Goal: Check status: Check status

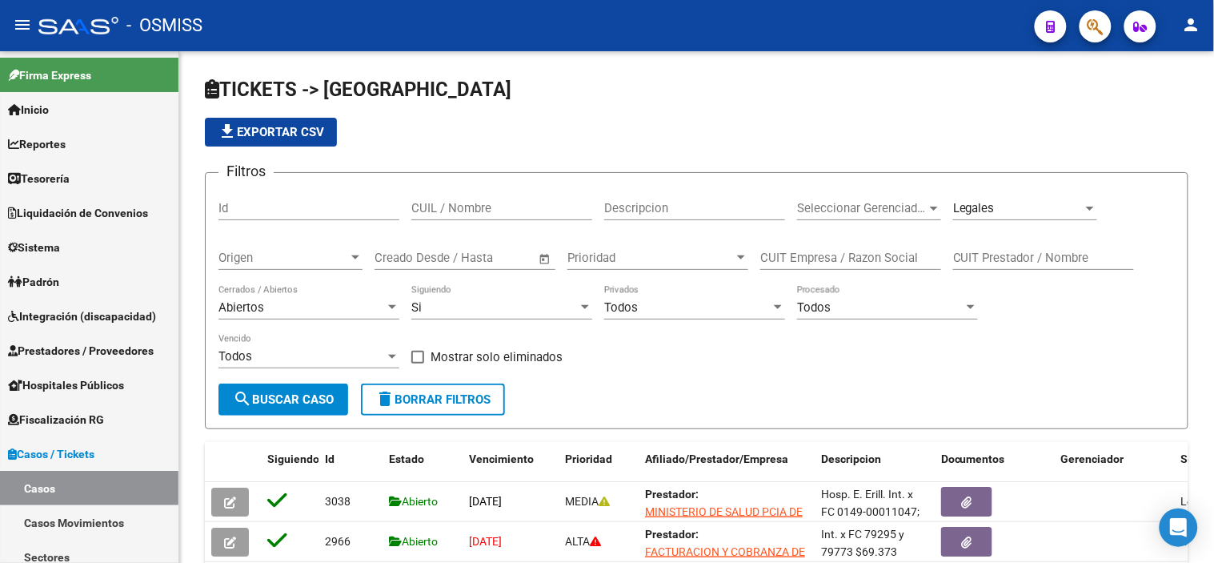
scroll to position [218, 0]
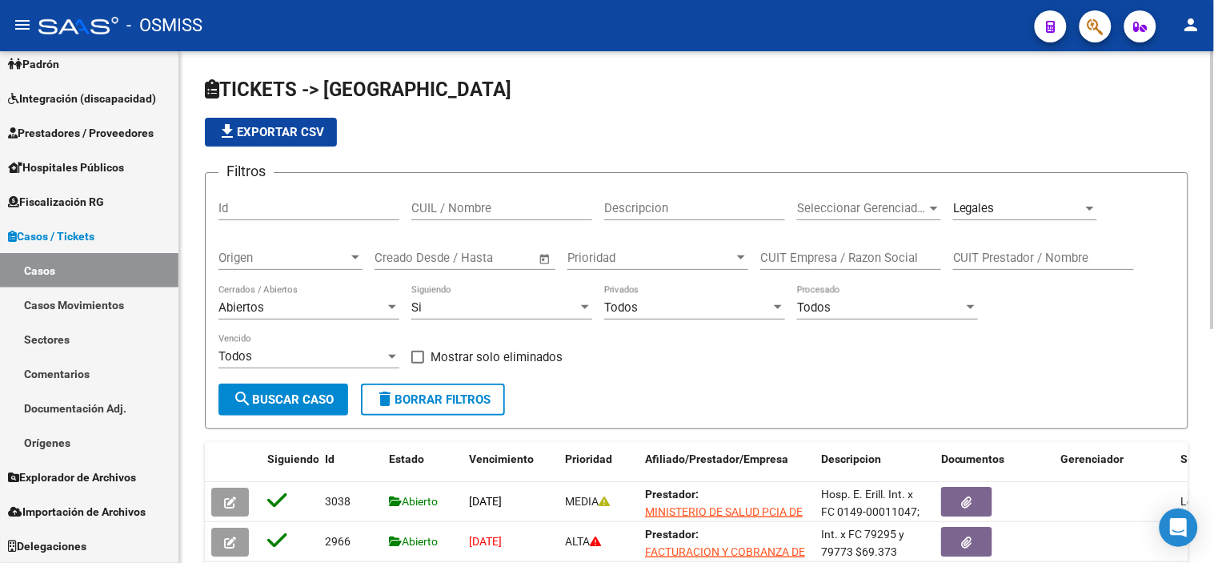
click at [326, 213] on input "Id" at bounding box center [308, 208] width 181 height 14
paste input "2305"
type input "2305"
click at [273, 406] on button "search Buscar Caso" at bounding box center [283, 399] width 130 height 32
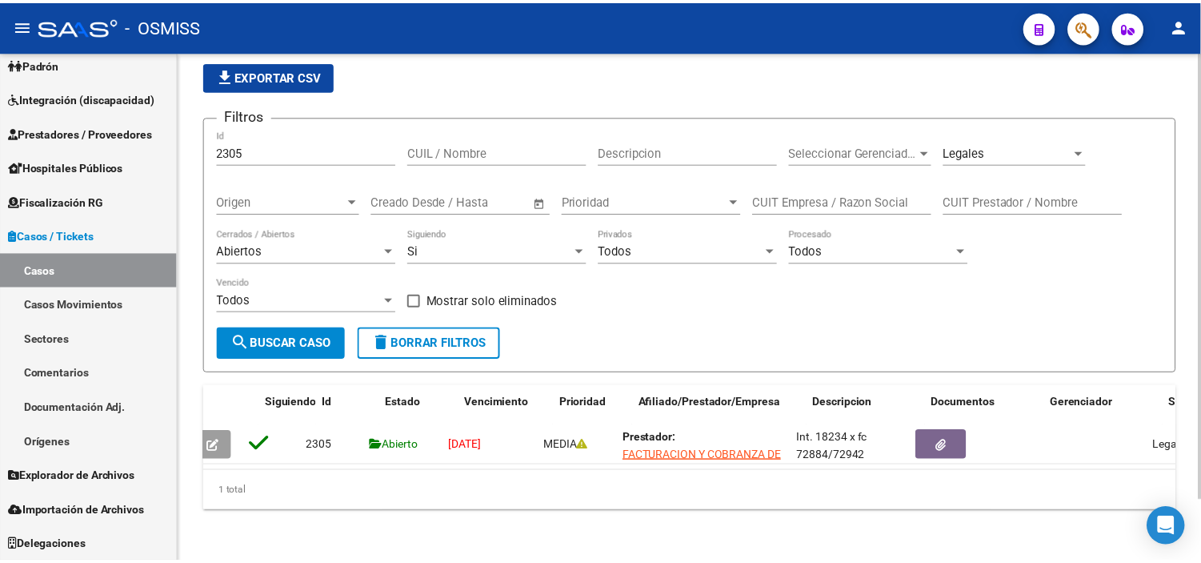
scroll to position [0, 0]
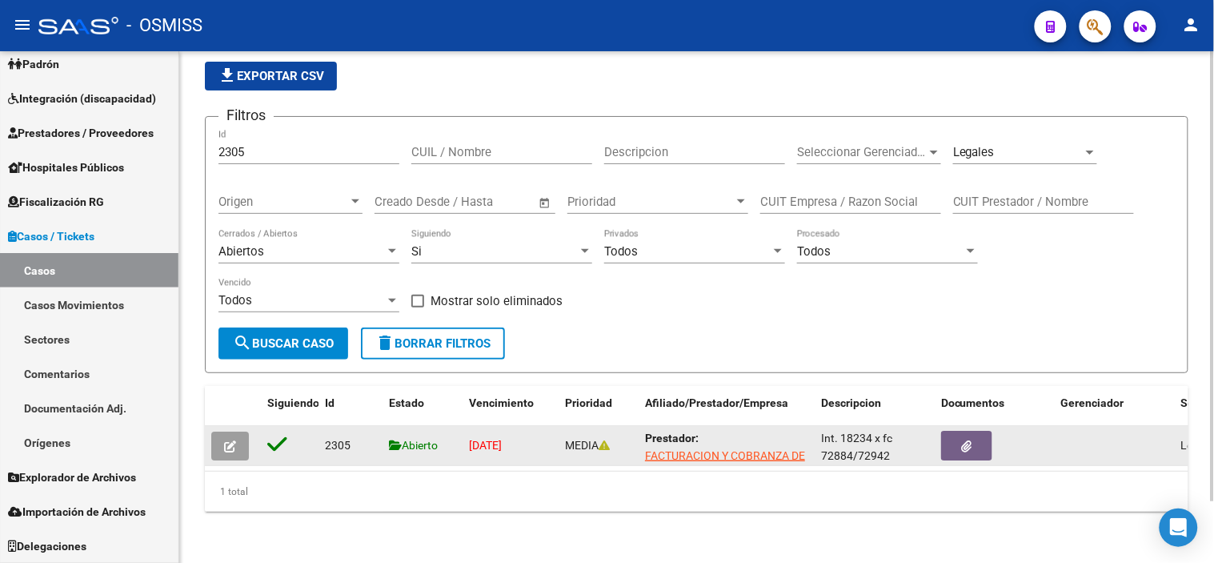
click at [230, 440] on icon "button" at bounding box center [230, 446] width 12 height 12
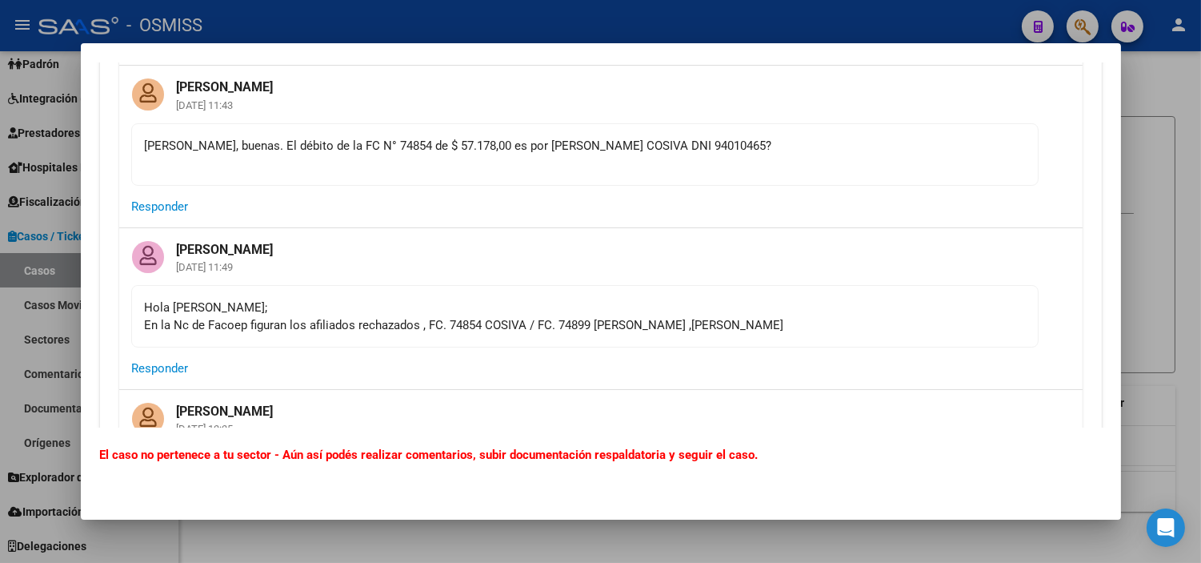
scroll to position [4267, 0]
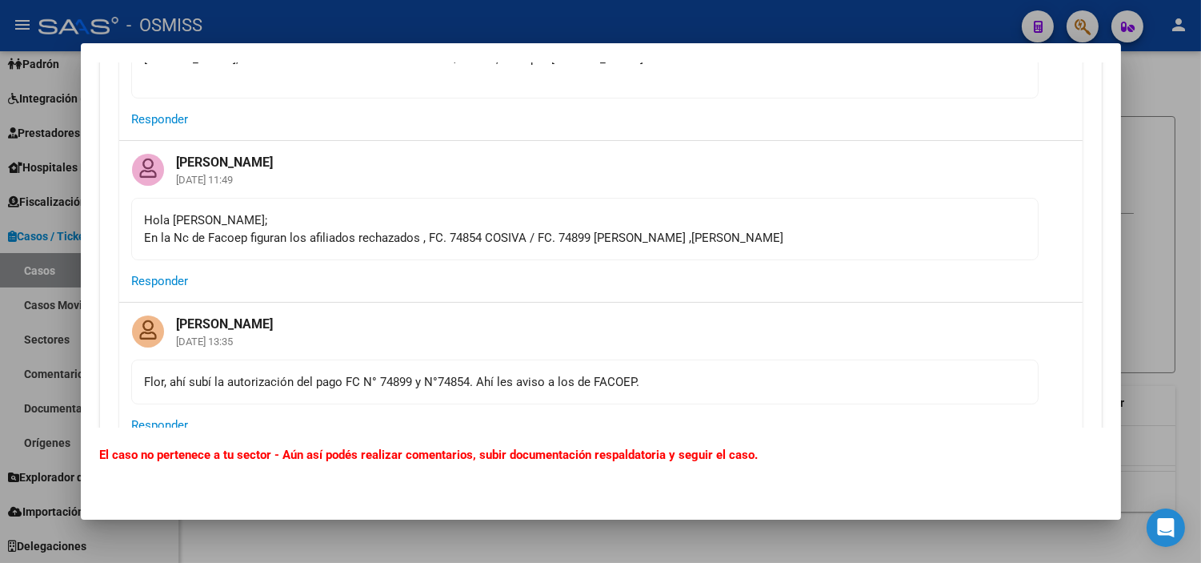
click at [0, 315] on div at bounding box center [600, 281] width 1201 height 563
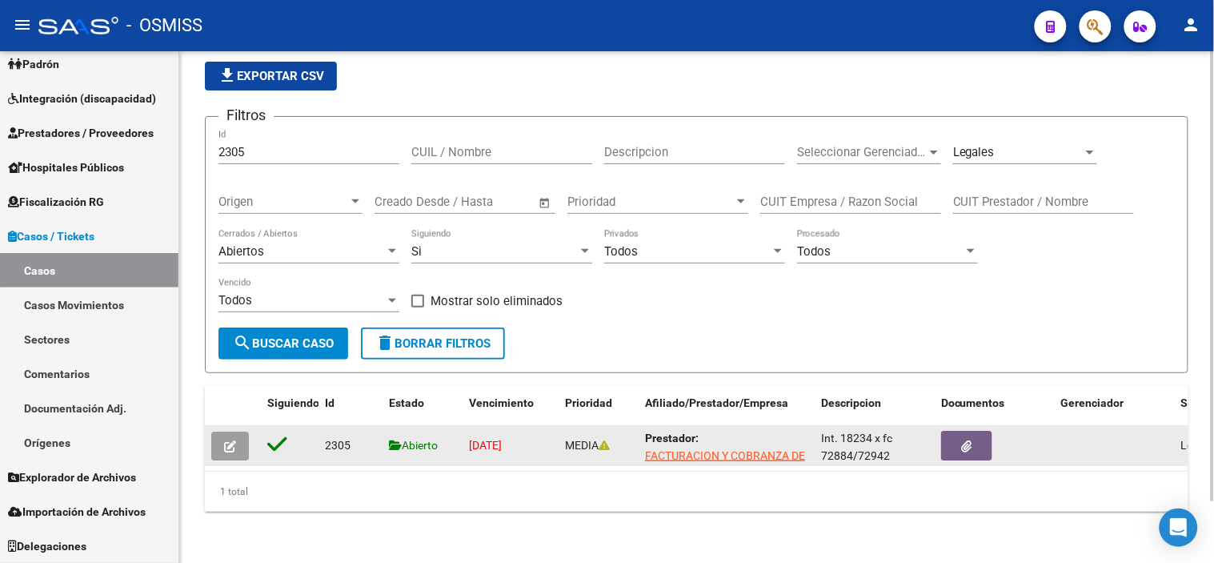
click at [226, 440] on icon "button" at bounding box center [230, 446] width 12 height 12
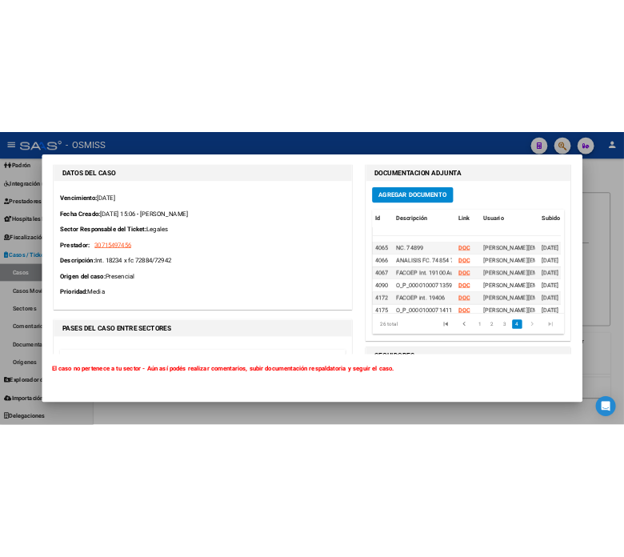
scroll to position [493, 0]
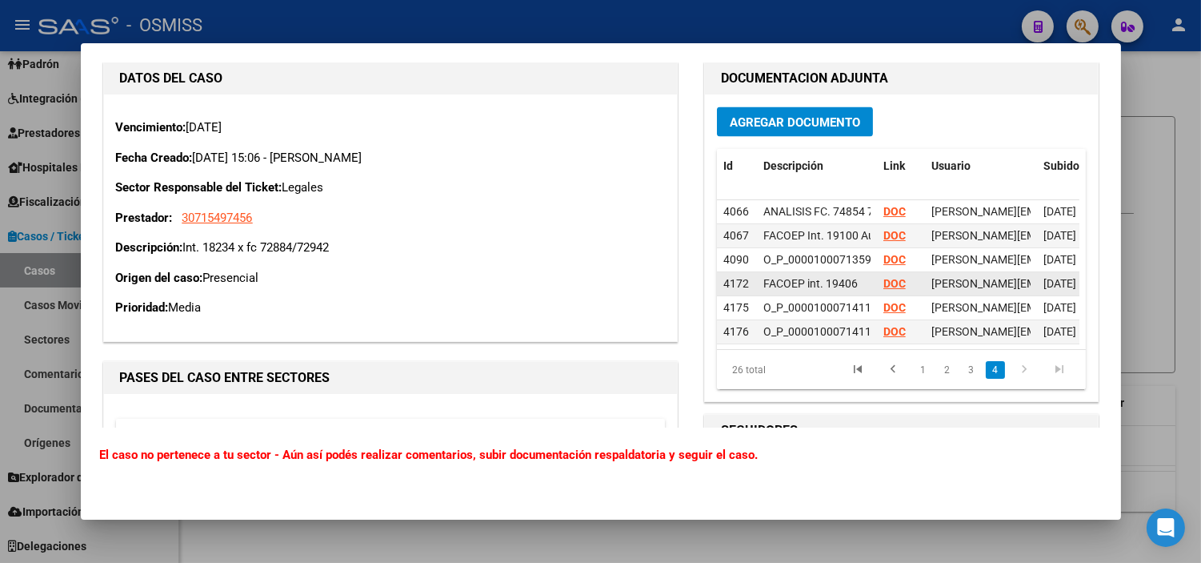
click at [883, 276] on strong "DOC" at bounding box center [894, 282] width 22 height 13
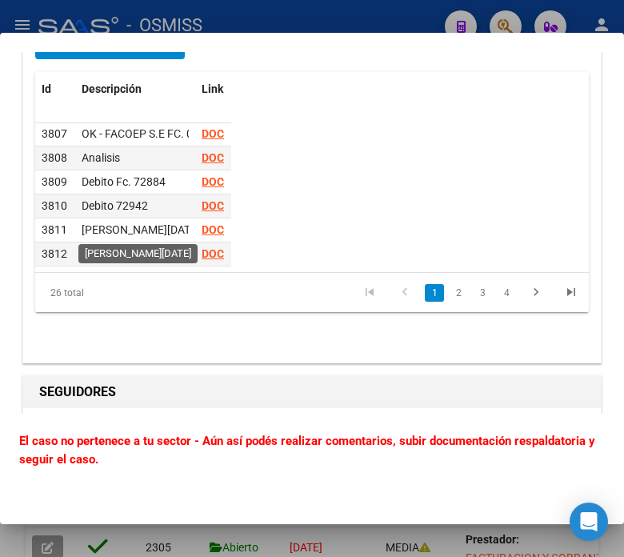
scroll to position [0, 0]
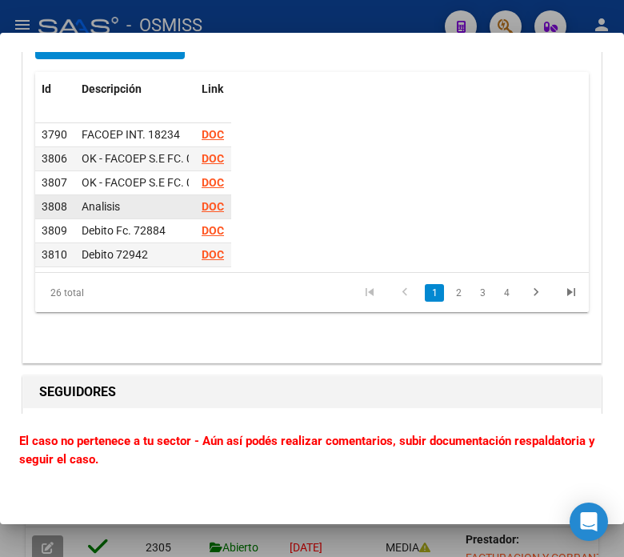
click at [202, 213] on strong "DOC" at bounding box center [213, 206] width 22 height 13
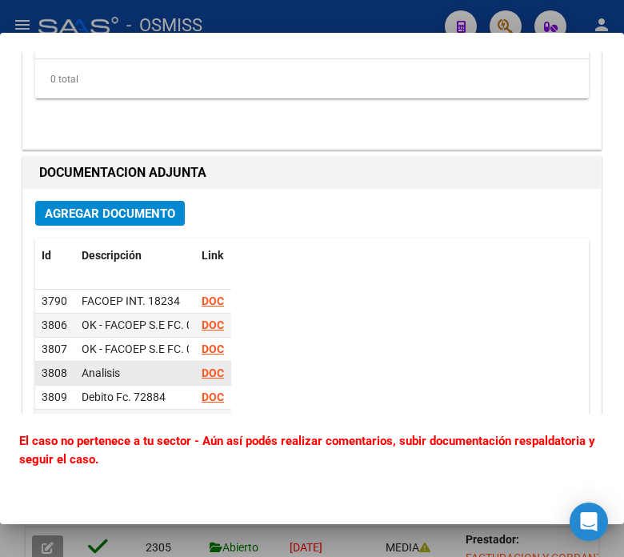
scroll to position [6757, 0]
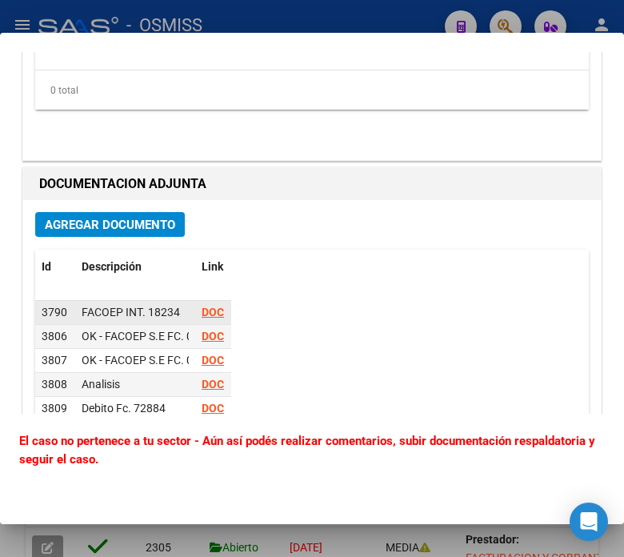
click at [211, 318] on strong "DOC" at bounding box center [213, 312] width 22 height 13
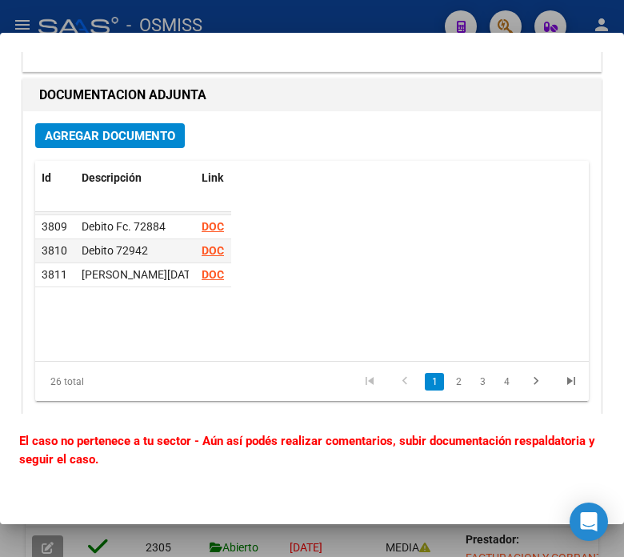
scroll to position [0, 0]
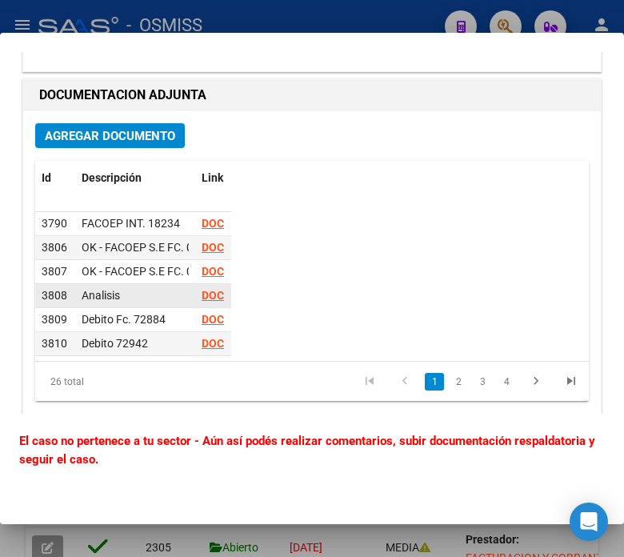
click at [210, 302] on strong "DOC" at bounding box center [213, 295] width 22 height 13
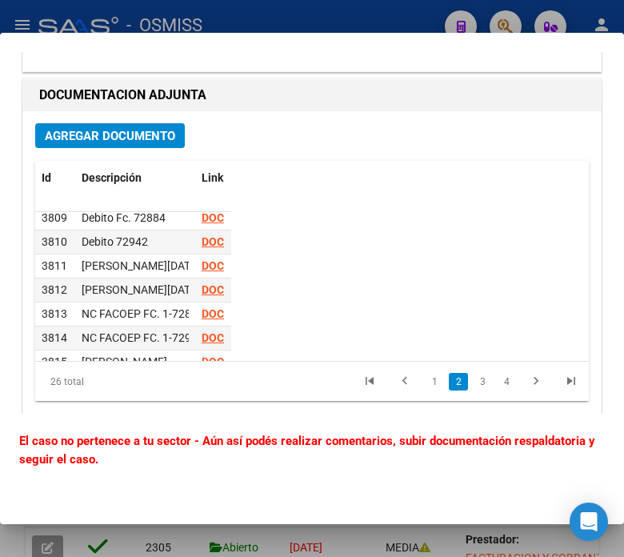
scroll to position [123, 0]
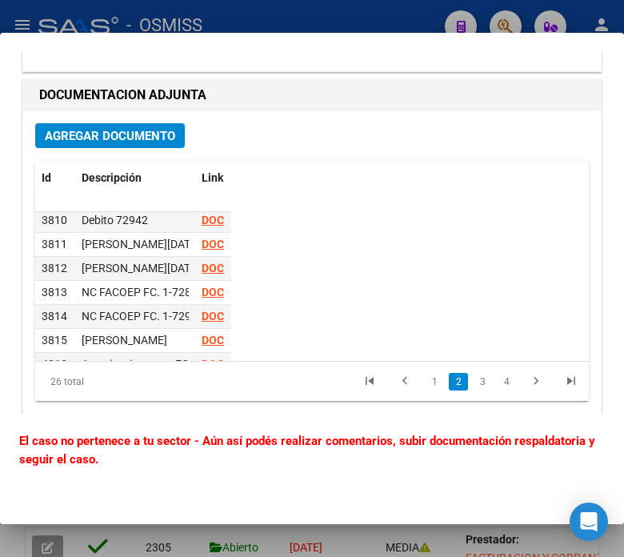
click at [352, 314] on div "Id Descripción Link Usuario Subido Accion 3810 Debito 72942 DOC [PERSON_NAME][E…" at bounding box center [312, 281] width 554 height 241
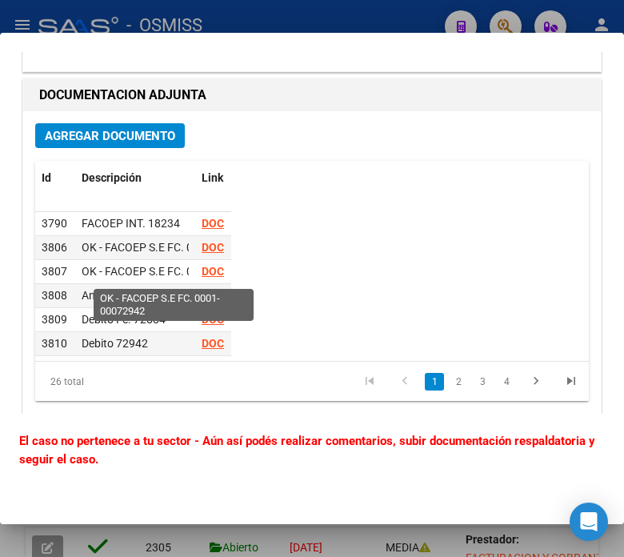
scroll to position [6757, 0]
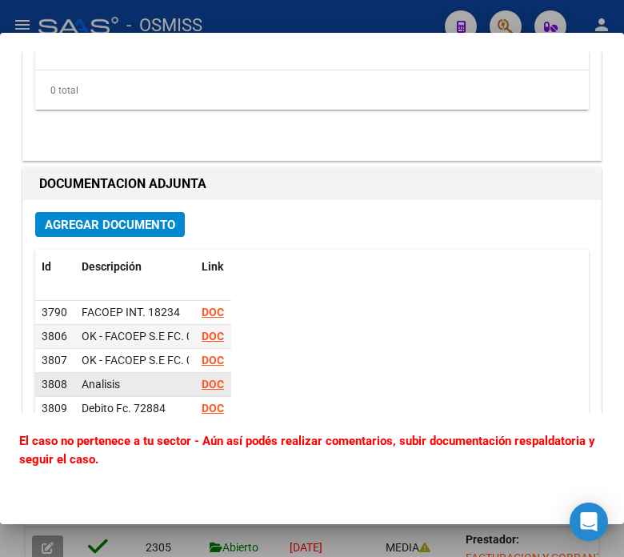
click at [181, 379] on datatable-body-cell "Analisis" at bounding box center [135, 384] width 120 height 23
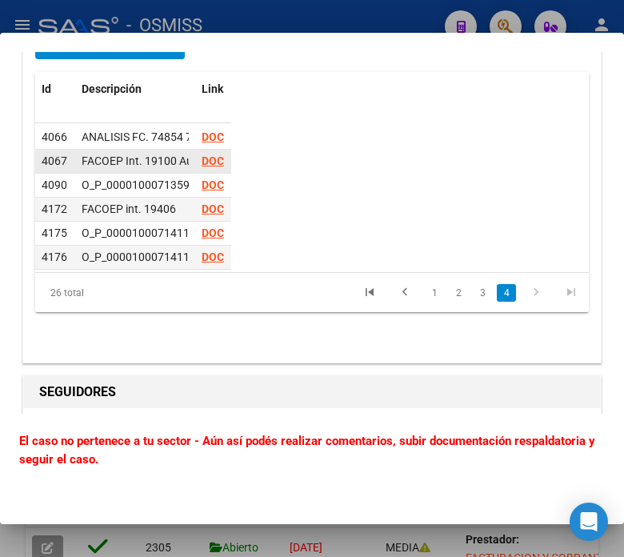
scroll to position [493, 0]
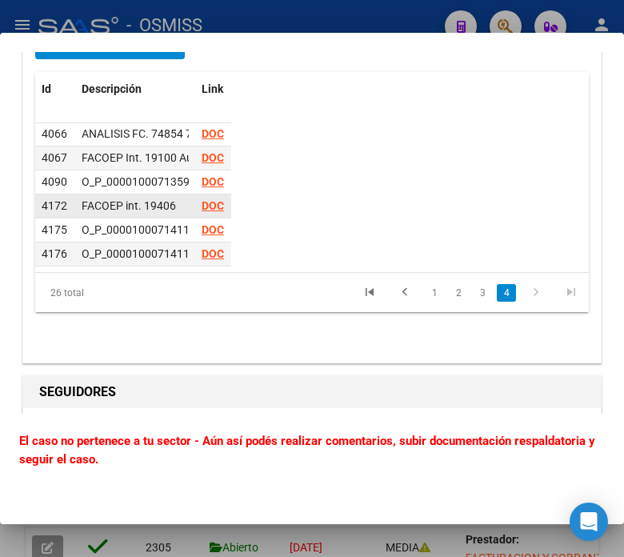
click at [203, 199] on strong "DOC" at bounding box center [213, 205] width 22 height 13
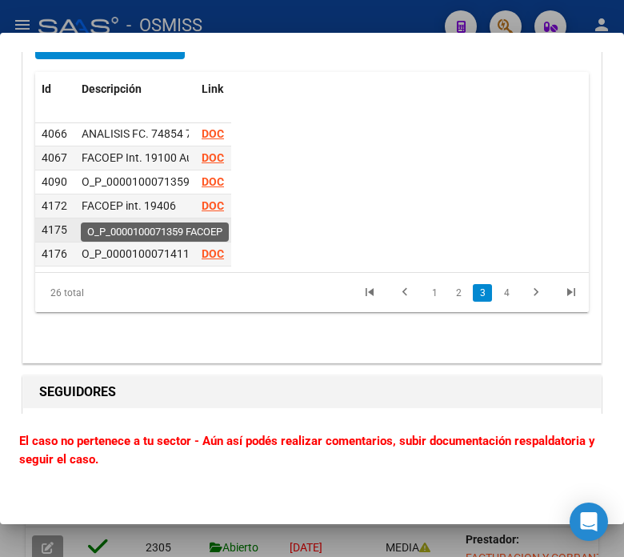
scroll to position [404, 0]
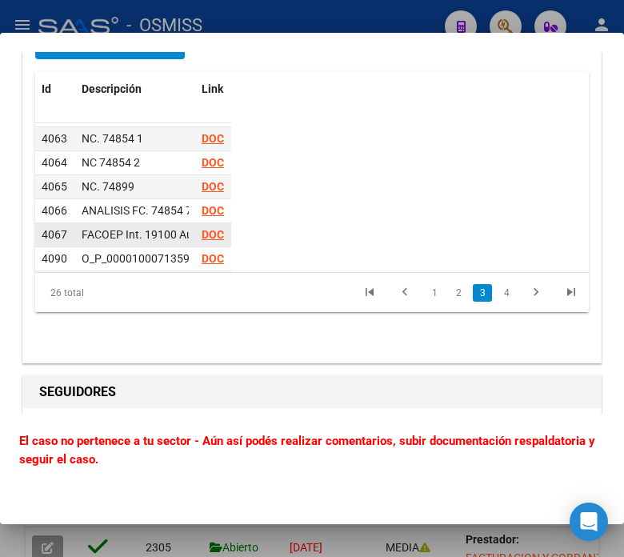
click at [210, 236] on strong "DOC" at bounding box center [213, 234] width 22 height 13
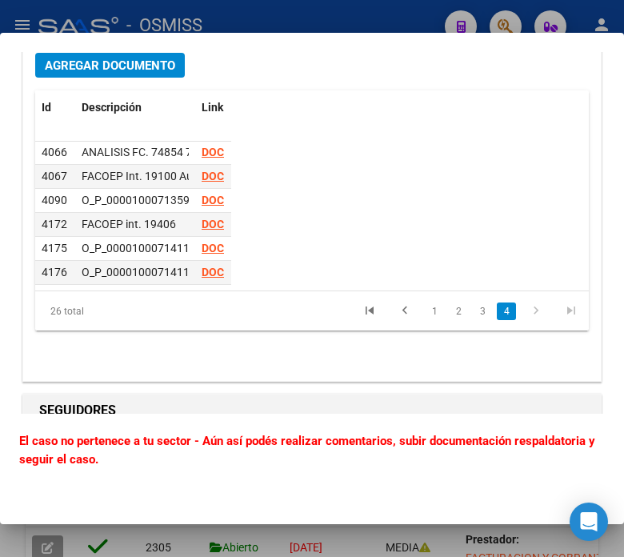
scroll to position [7023, 0]
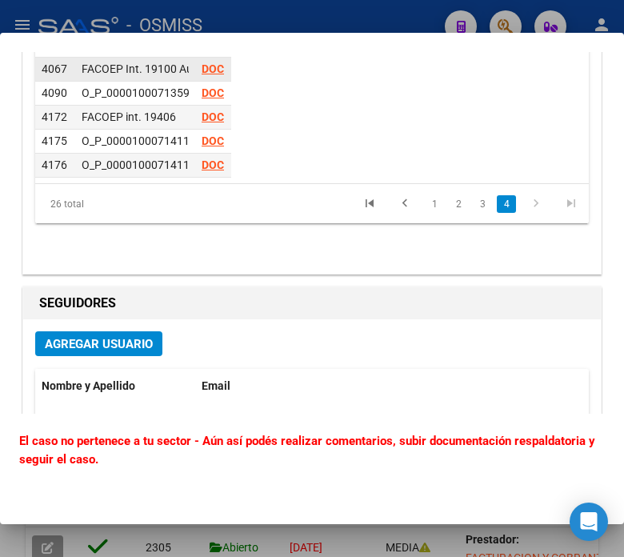
click at [209, 62] on strong "DOC" at bounding box center [213, 68] width 22 height 13
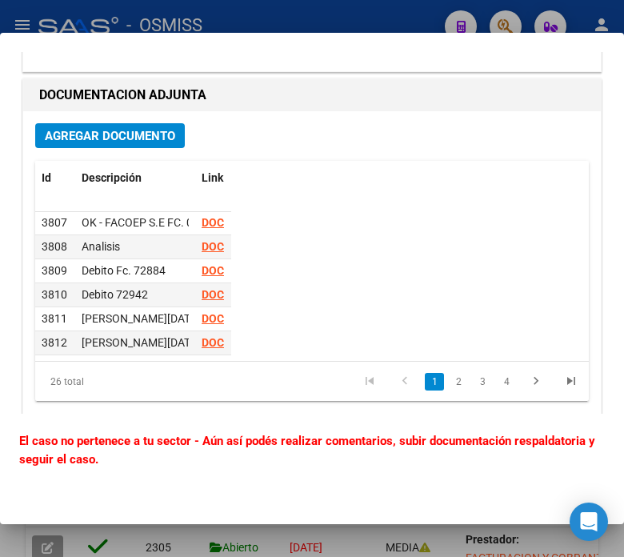
scroll to position [0, 0]
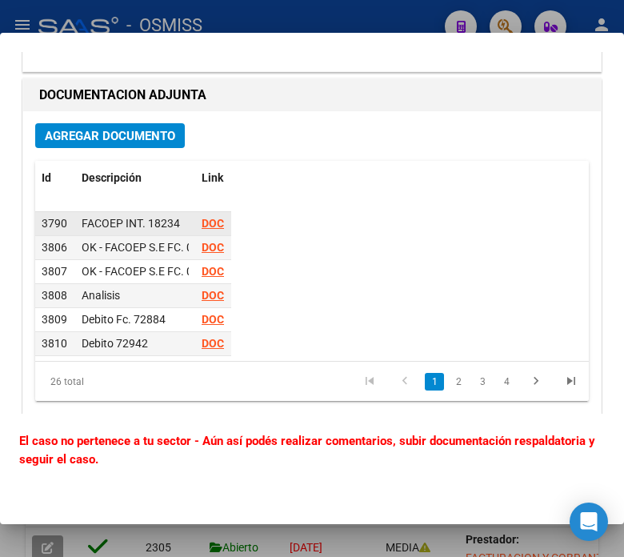
click at [206, 224] on strong "DOC" at bounding box center [213, 223] width 22 height 13
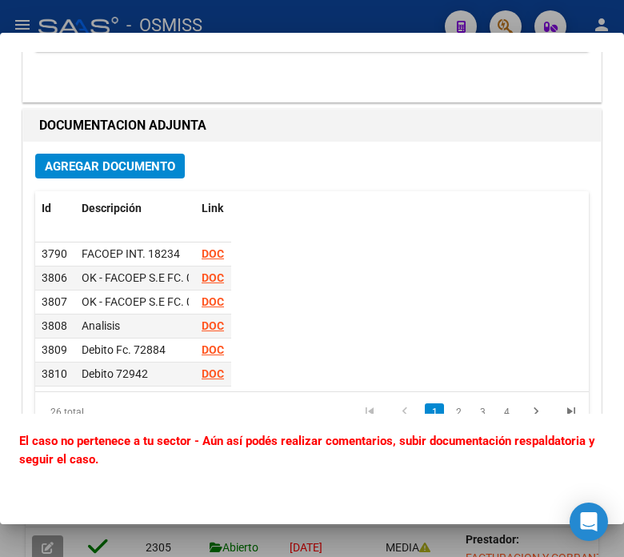
scroll to position [6846, 0]
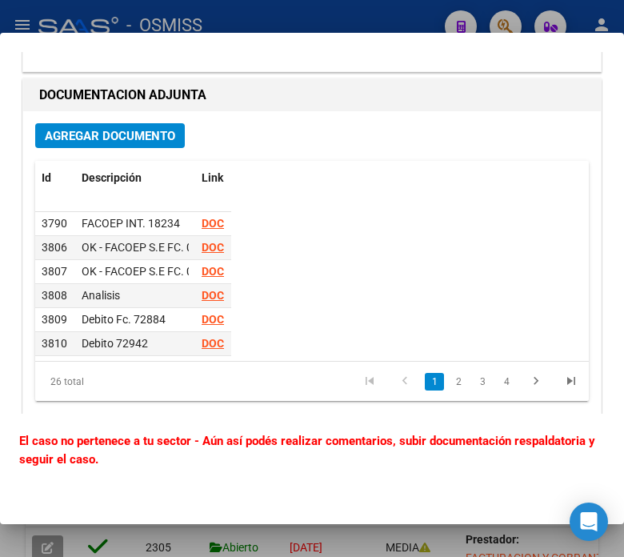
click at [373, 291] on div "Id Descripción Link Usuario Subido Accion 3790 FACOEP INT. 18234 DOC [PERSON_NA…" at bounding box center [312, 281] width 554 height 241
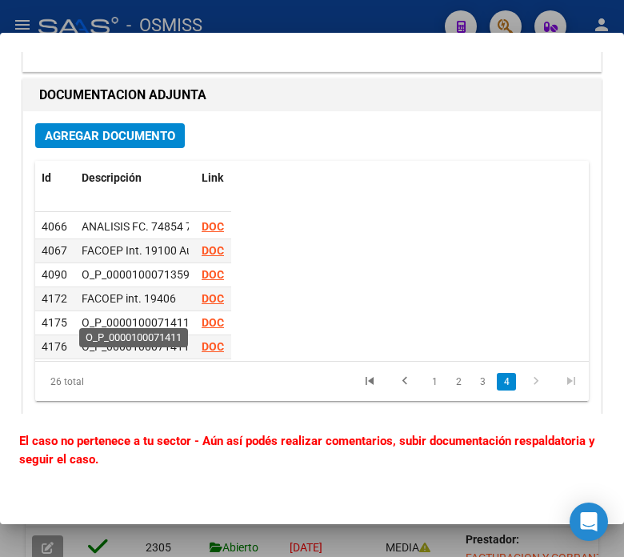
scroll to position [493, 0]
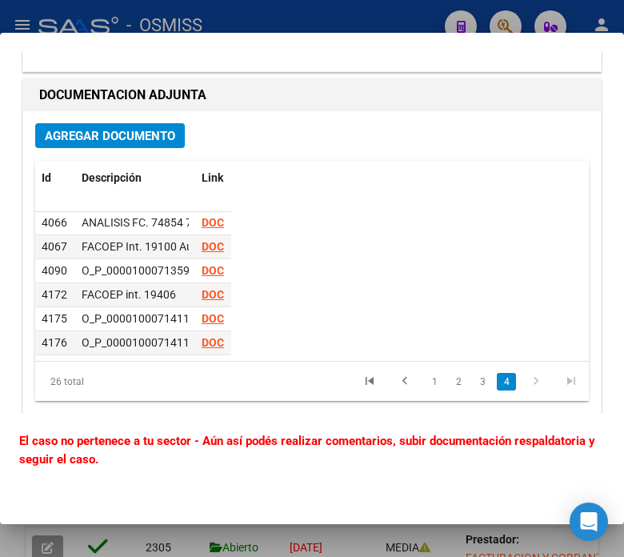
click at [364, 286] on div "Id Descripción Link Usuario Subido Accion 4066 ANALISIS FC. 74854 74899 Y SALDO…" at bounding box center [312, 281] width 554 height 241
click at [546, 238] on div "Id Descripción Link Usuario Subido Accion 4066 ANALISIS FC. 74854 74899 Y SALDO…" at bounding box center [312, 281] width 554 height 241
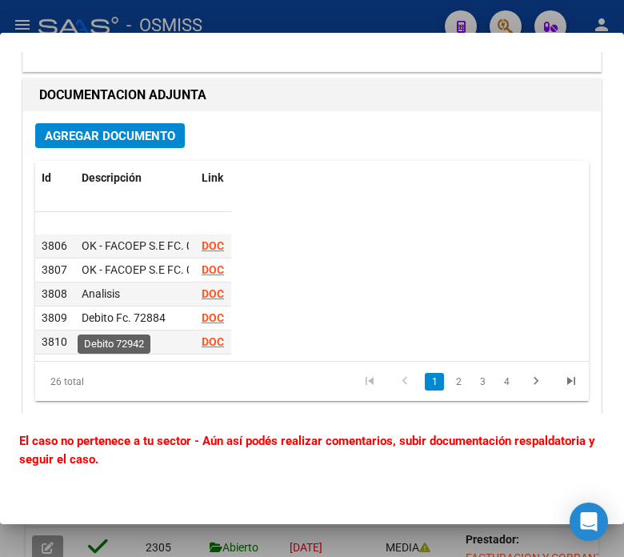
scroll to position [0, 0]
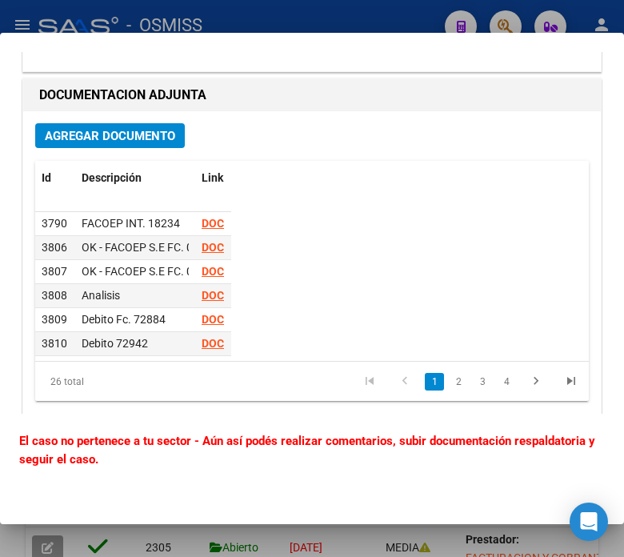
click at [456, 322] on div "Id Descripción Link Usuario Subido Accion 3790 FACOEP INT. 18234 DOC [PERSON_NA…" at bounding box center [312, 281] width 554 height 241
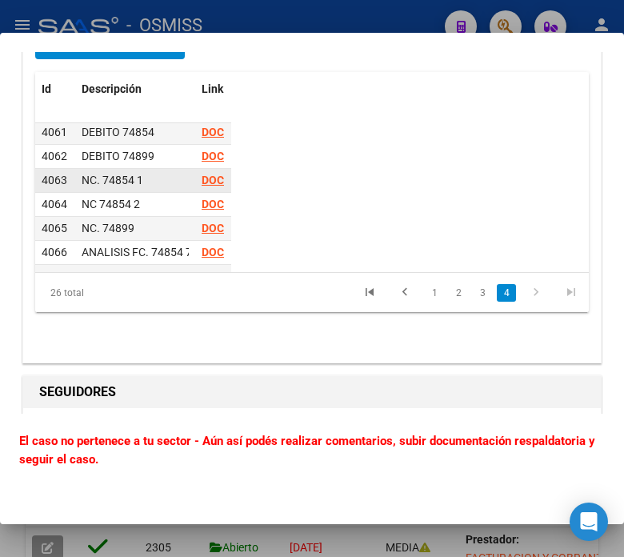
scroll to position [404, 0]
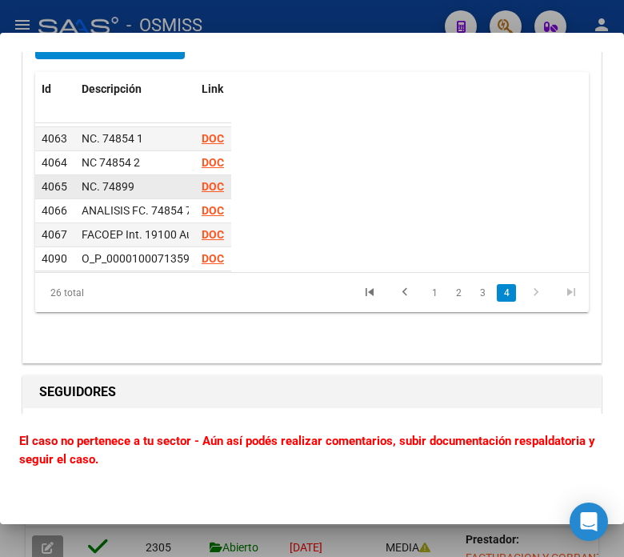
click at [206, 190] on strong "DOC" at bounding box center [213, 186] width 22 height 13
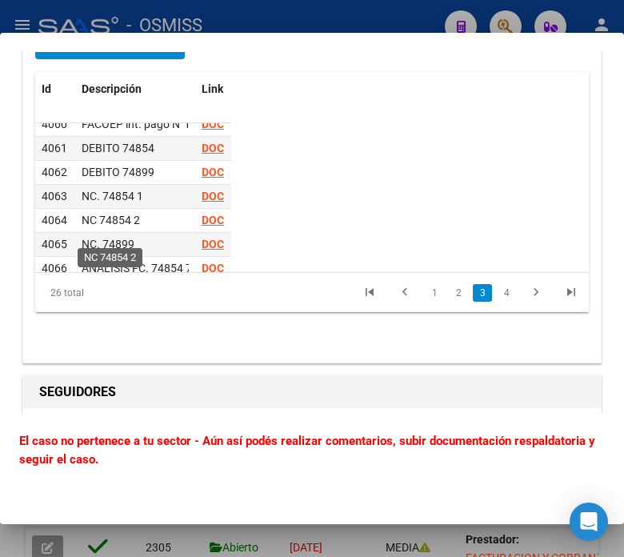
scroll to position [315, 0]
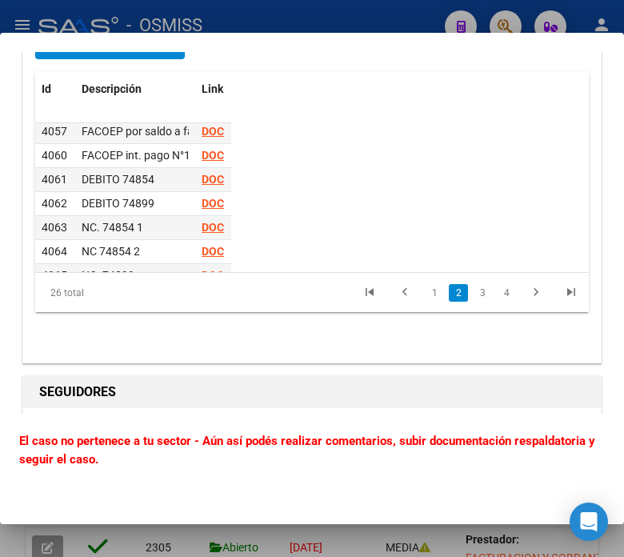
click at [411, 154] on div "Id Descripción Link Usuario Subido Accion 4057 FACOEP por saldo a favor DOC [PE…" at bounding box center [312, 192] width 554 height 241
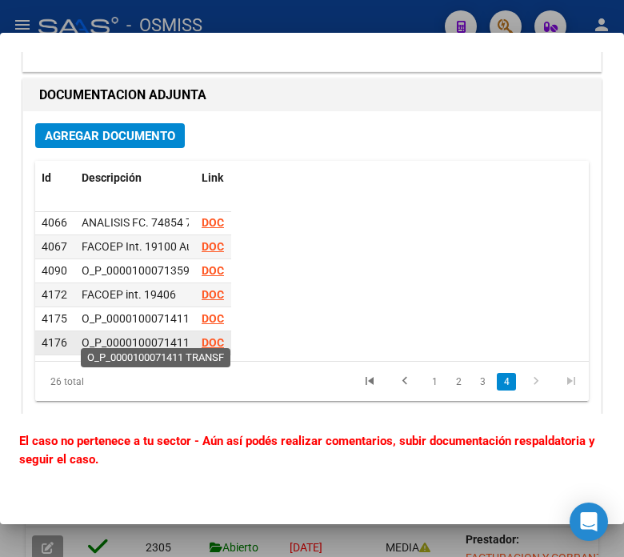
scroll to position [6934, 0]
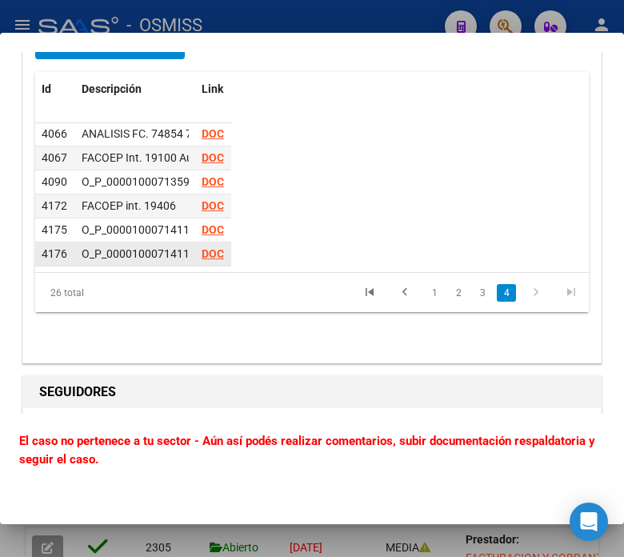
click at [208, 247] on strong "DOC" at bounding box center [213, 253] width 22 height 13
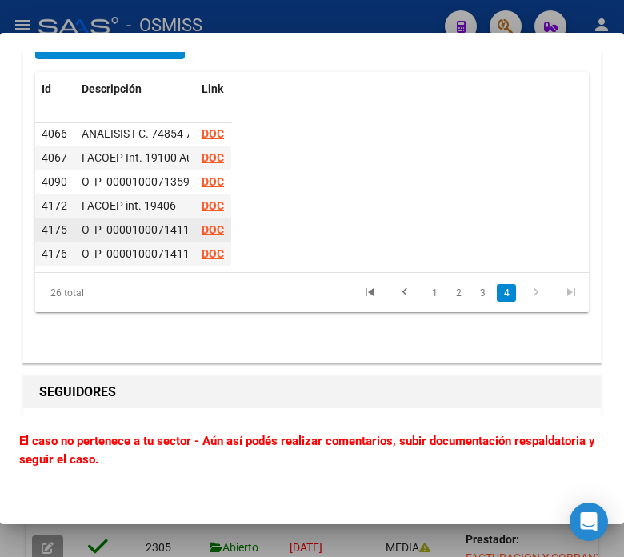
click at [202, 226] on strong "DOC" at bounding box center [213, 229] width 22 height 13
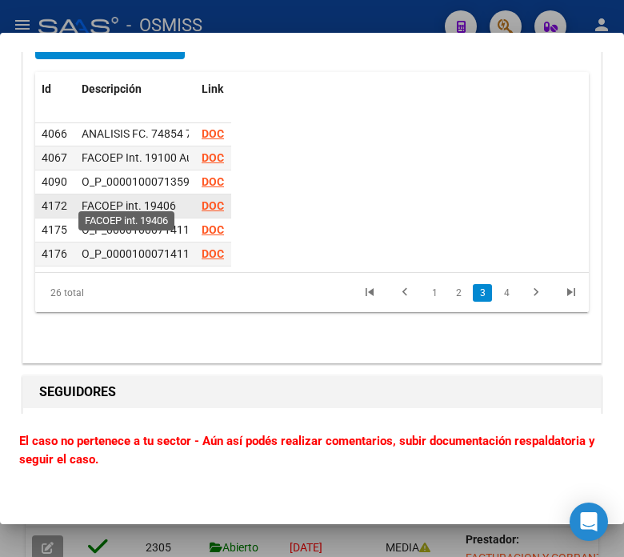
scroll to position [404, 0]
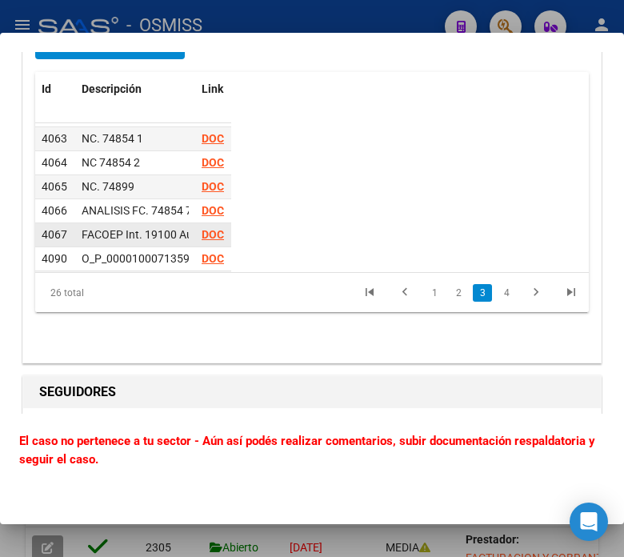
click at [210, 235] on strong "DOC" at bounding box center [213, 234] width 22 height 13
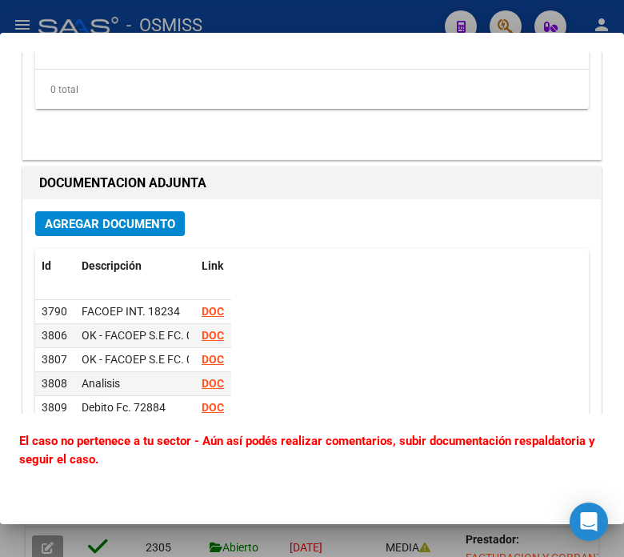
scroll to position [6757, 0]
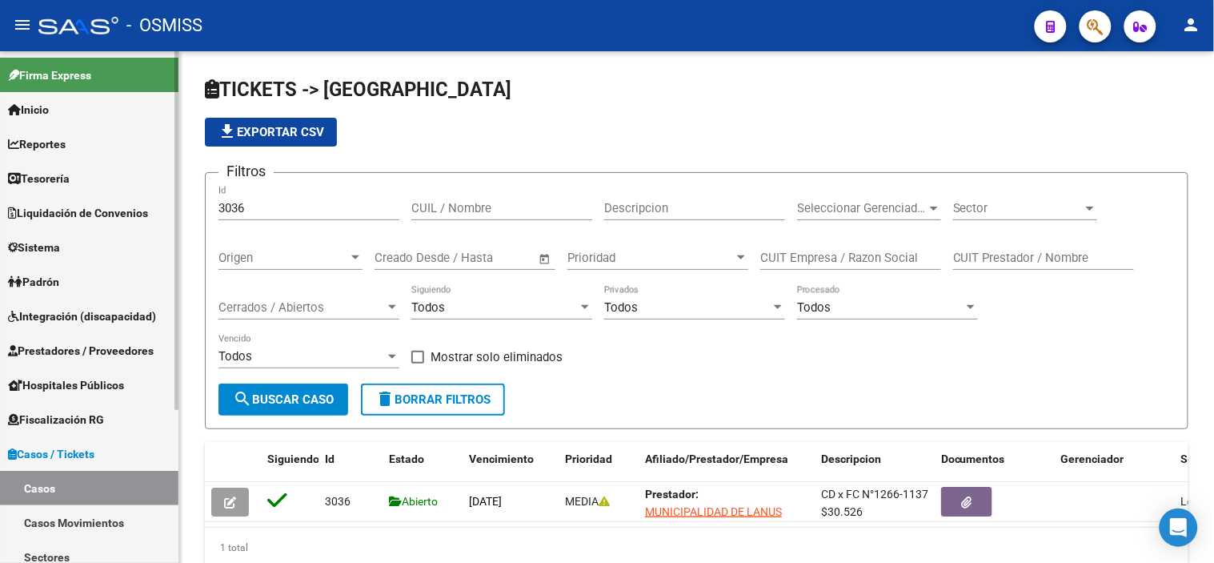
click at [112, 307] on span "Integración (discapacidad)" at bounding box center [82, 316] width 148 height 18
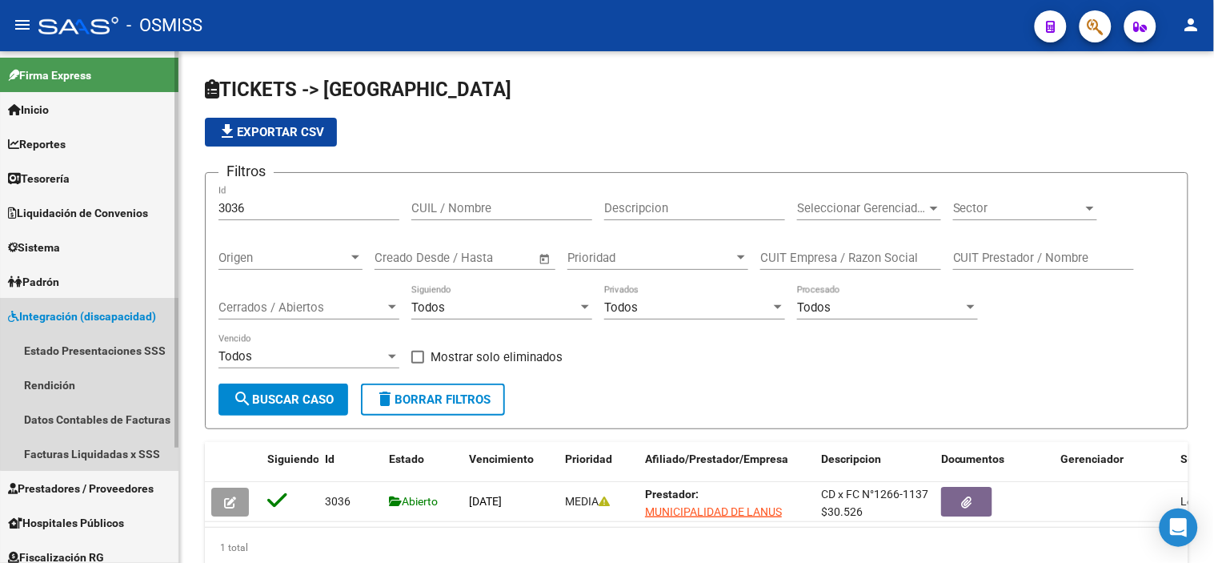
click at [97, 301] on link "Integración (discapacidad)" at bounding box center [89, 315] width 178 height 34
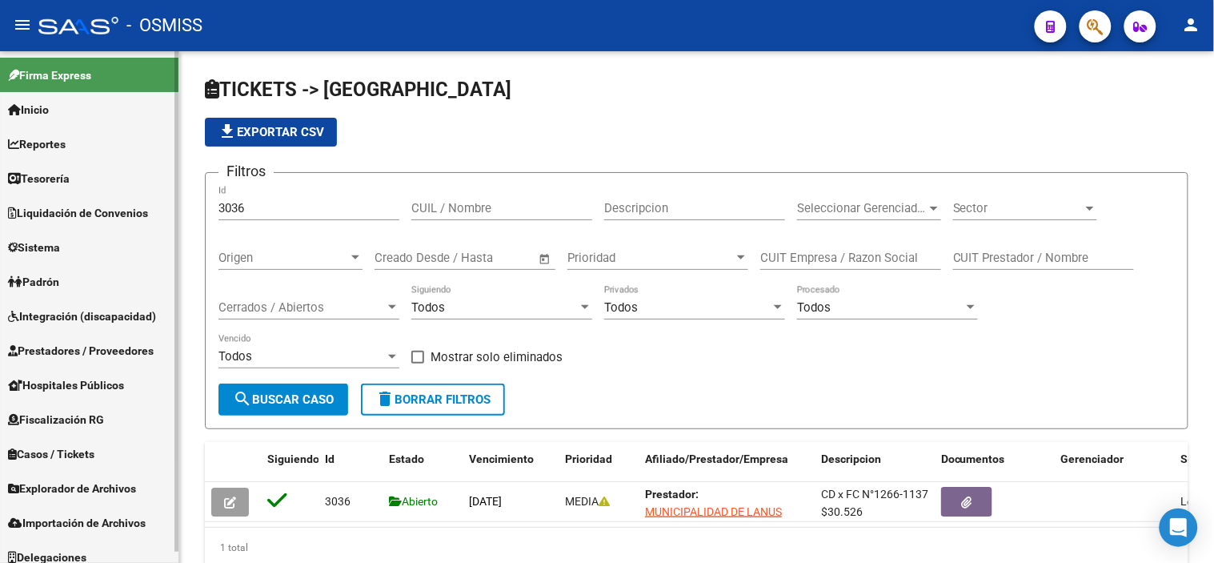
click at [86, 347] on span "Prestadores / Proveedores" at bounding box center [81, 351] width 146 height 18
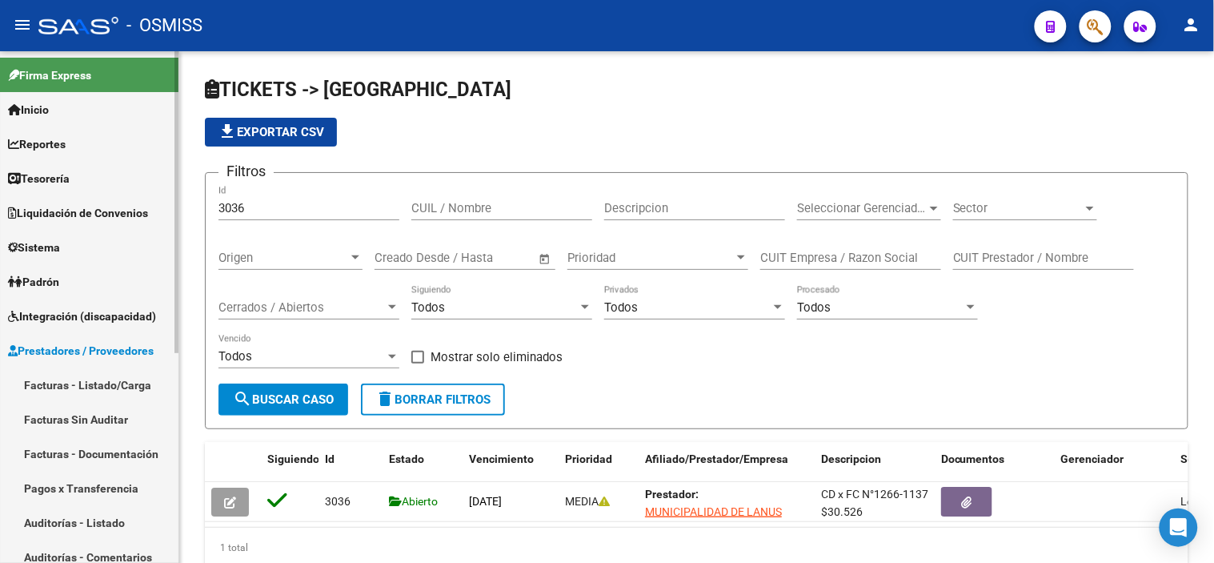
click at [76, 421] on link "Facturas Sin Auditar" at bounding box center [89, 419] width 178 height 34
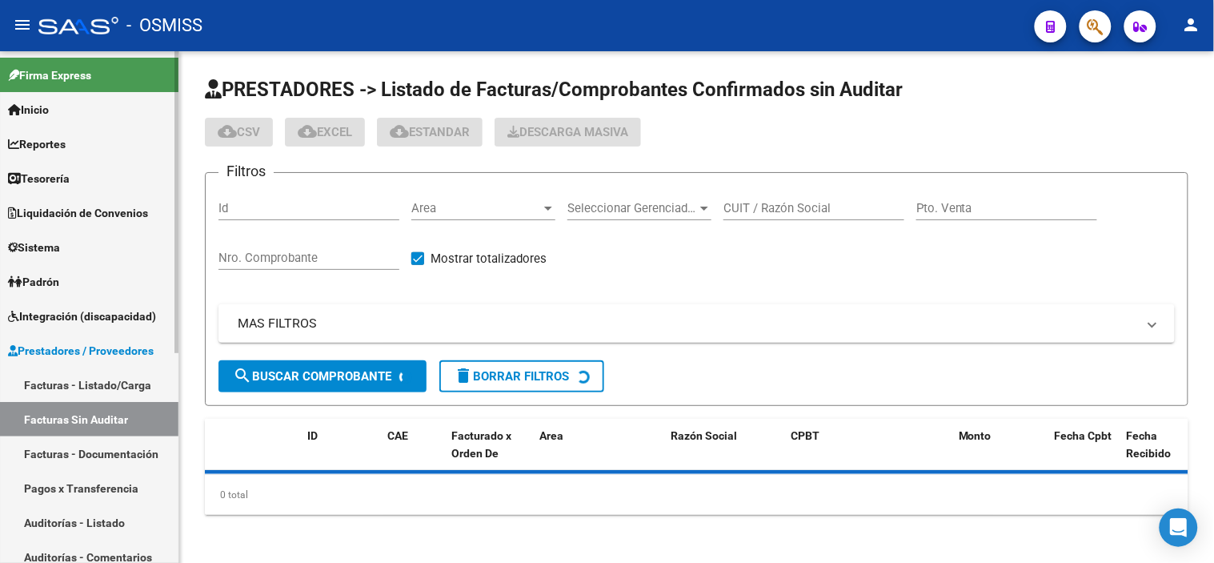
click at [113, 170] on link "Tesorería" at bounding box center [89, 178] width 178 height 34
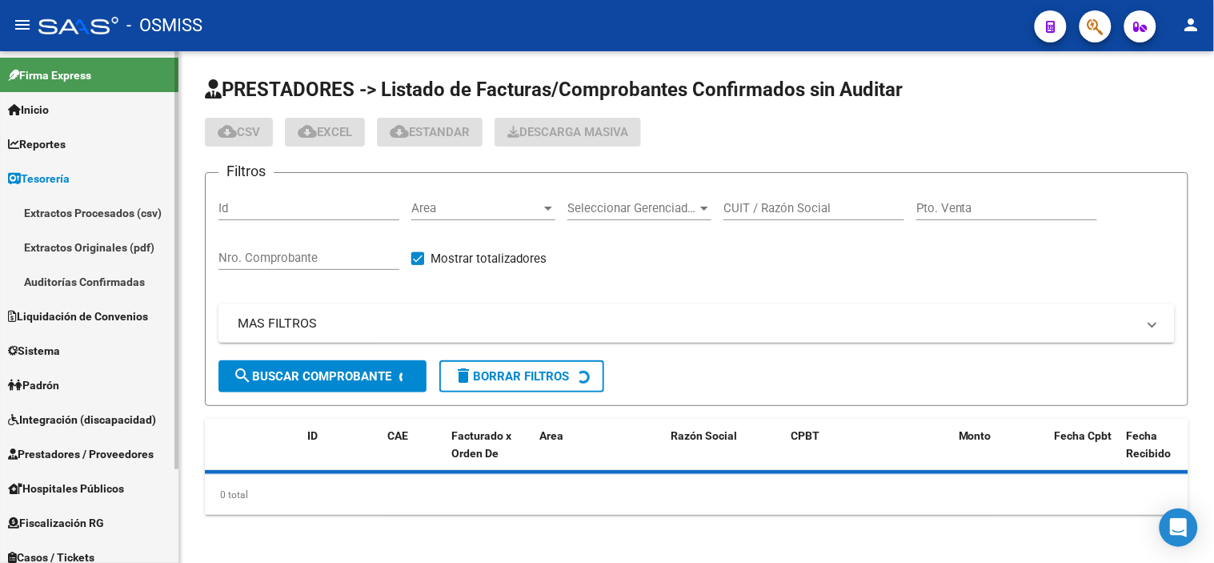
click at [98, 286] on link "Auditorías Confirmadas" at bounding box center [89, 281] width 178 height 34
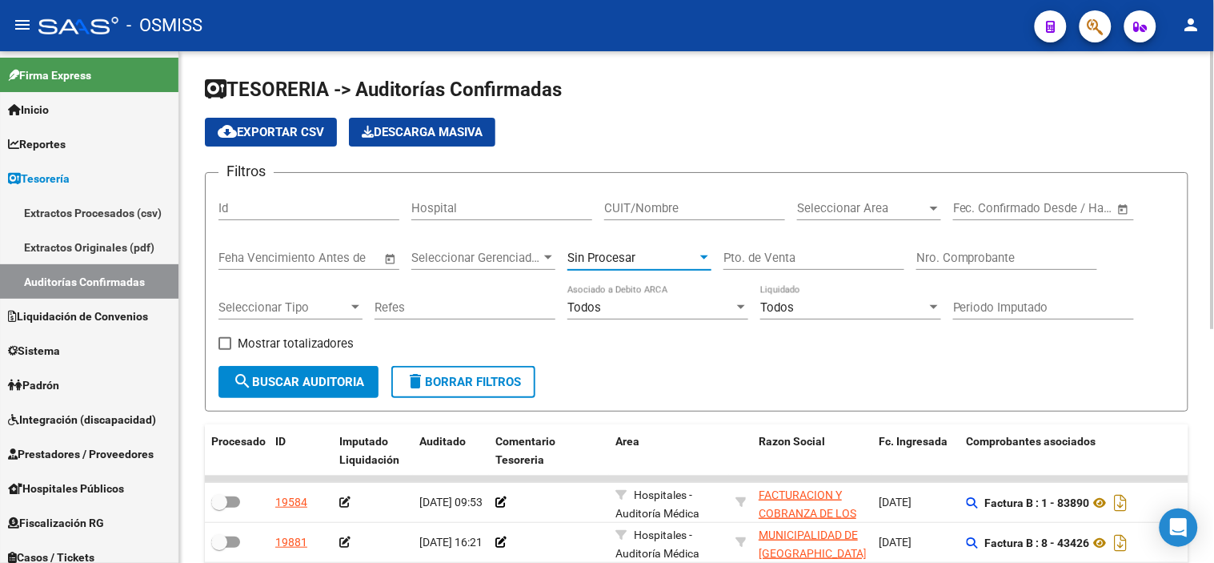
click at [636, 258] on div "Sin Procesar" at bounding box center [632, 257] width 130 height 14
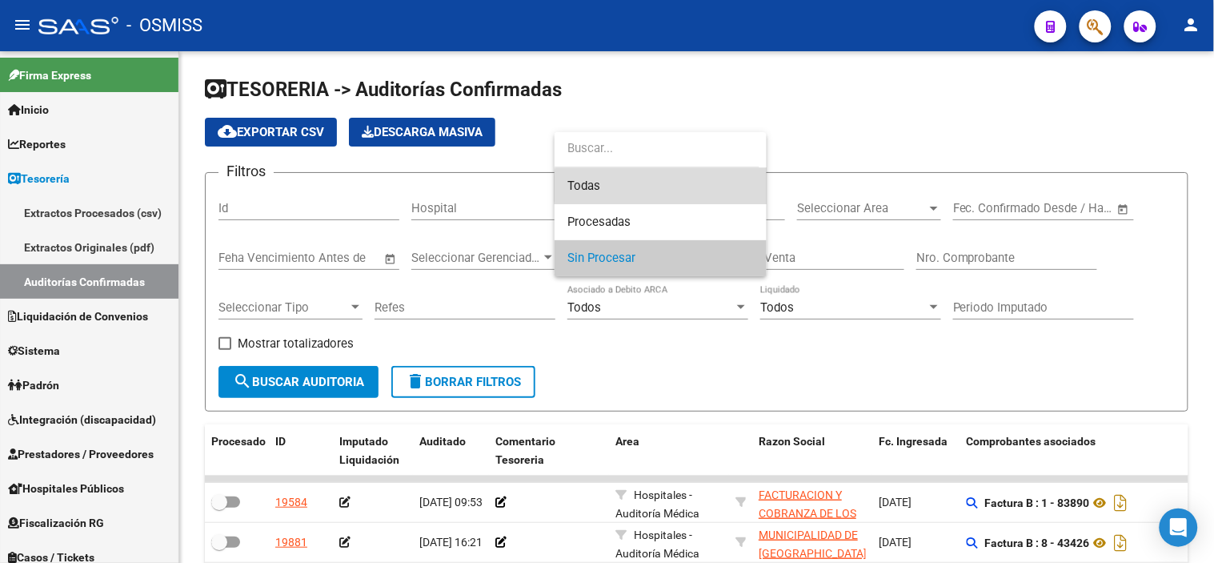
click at [636, 188] on span "Todas" at bounding box center [660, 186] width 186 height 36
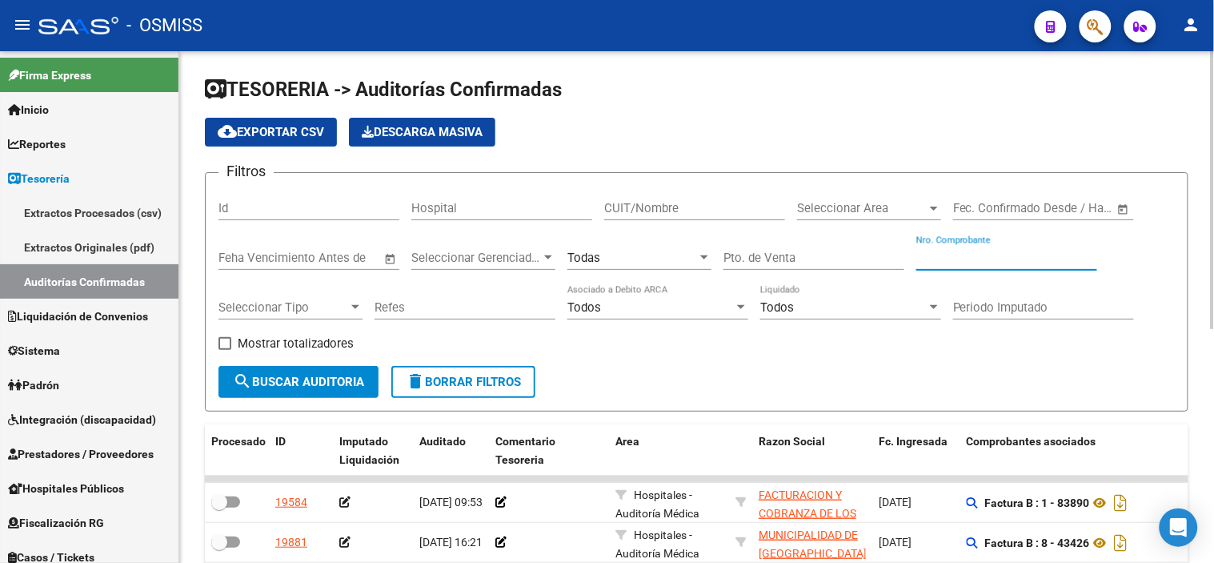
click at [636, 256] on input "Nro. Comprobante" at bounding box center [1006, 257] width 181 height 14
paste input "76760"
type input "76760"
click at [254, 385] on span "search Buscar Auditoria" at bounding box center [298, 381] width 131 height 14
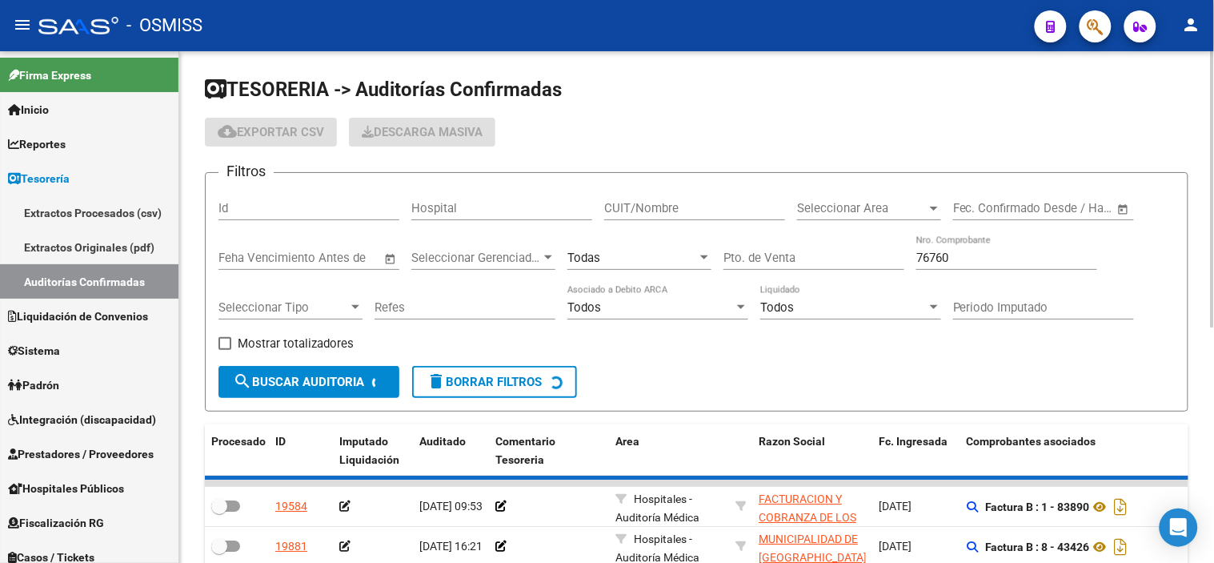
checkbox input "true"
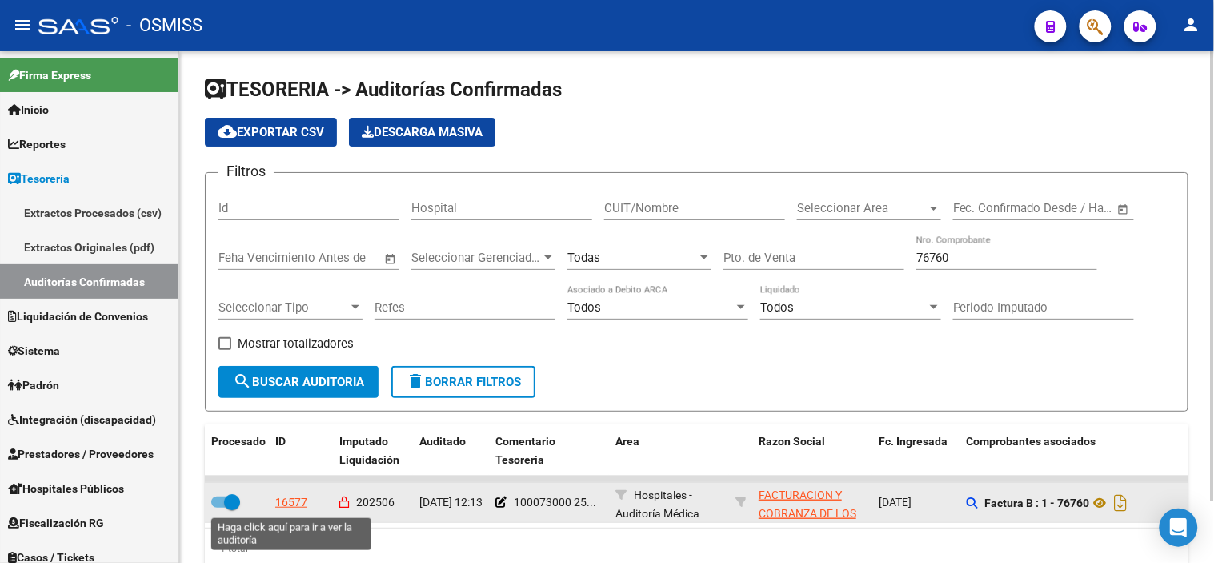
click at [294, 506] on div "16577" at bounding box center [291, 502] width 32 height 18
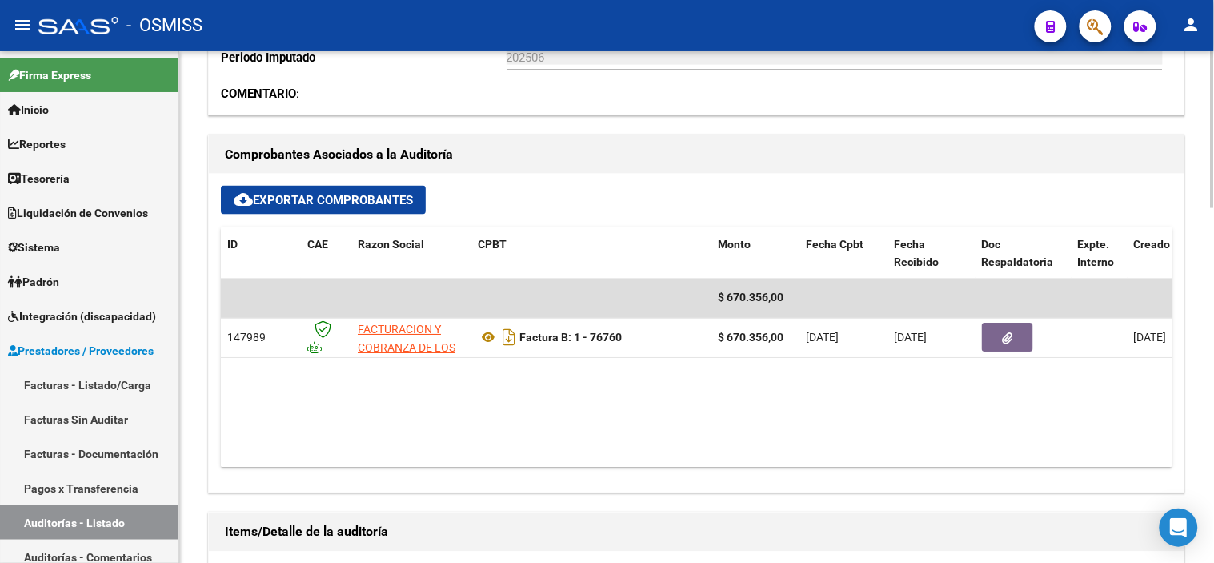
scroll to position [622, 0]
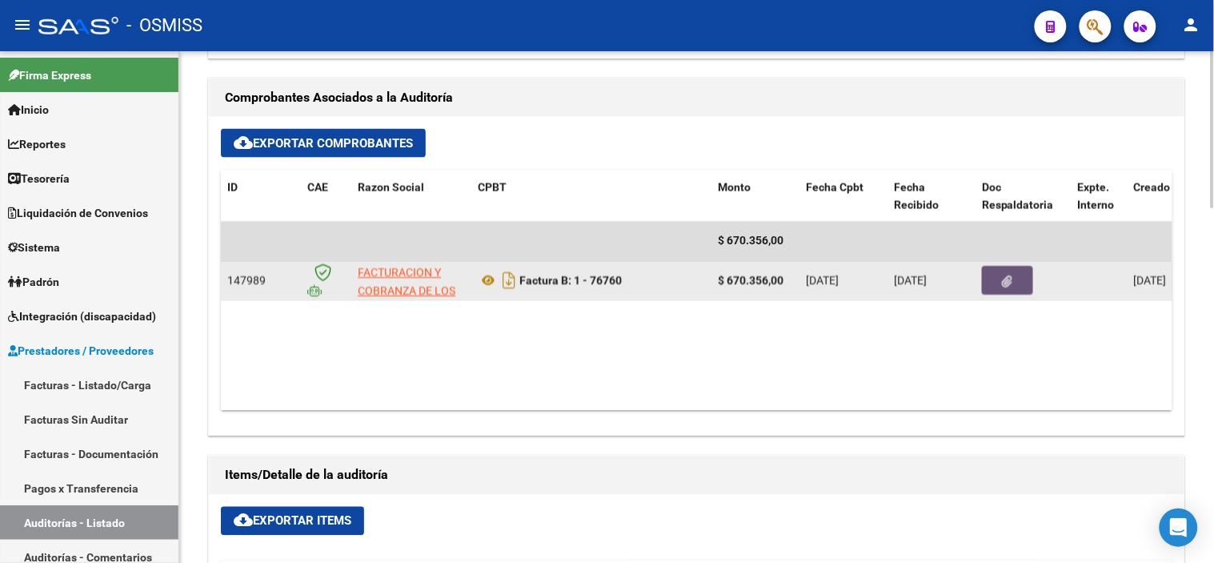
click at [636, 290] on button "button" at bounding box center [1007, 280] width 51 height 29
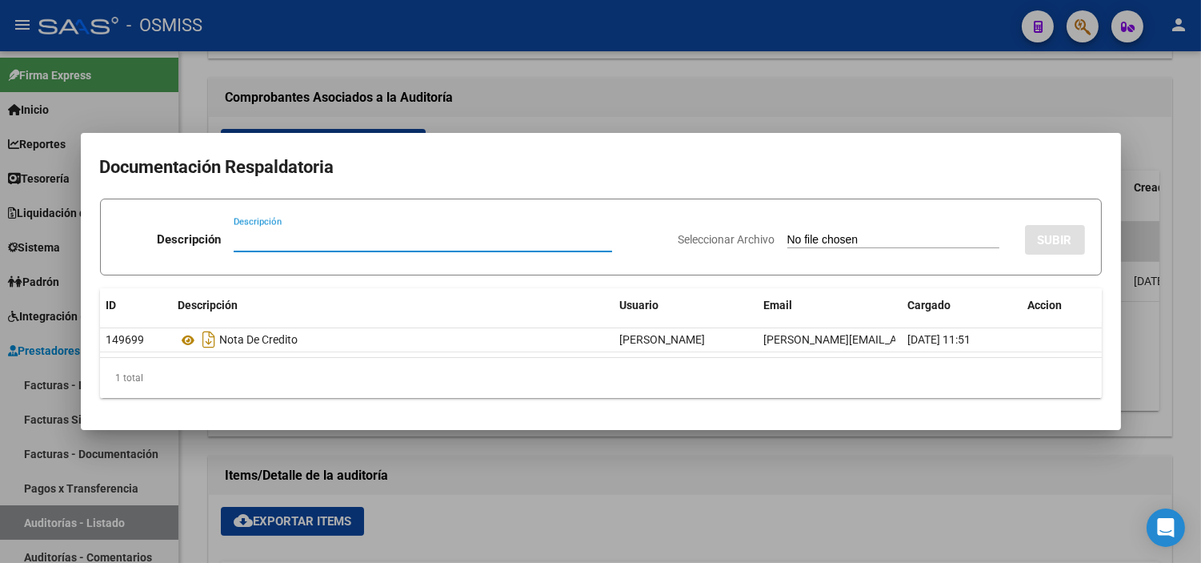
click at [584, 492] on div at bounding box center [600, 281] width 1201 height 563
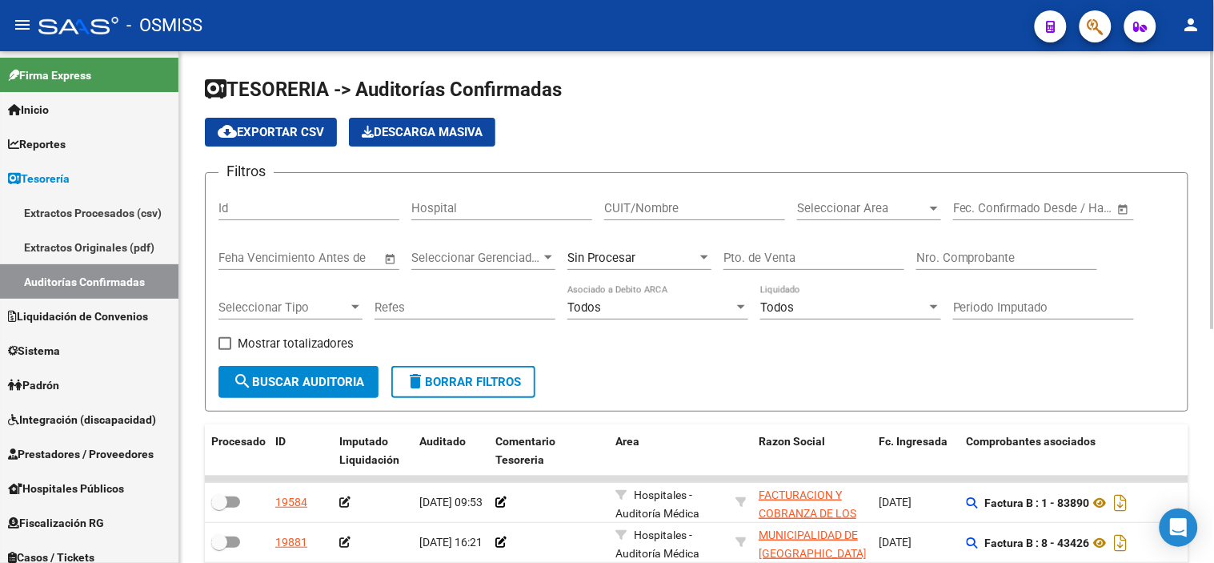
click at [636, 261] on input "Nro. Comprobante" at bounding box center [1006, 257] width 181 height 14
paste input "76760"
type input "76760"
click at [310, 381] on span "search Buscar Auditoria" at bounding box center [298, 381] width 131 height 14
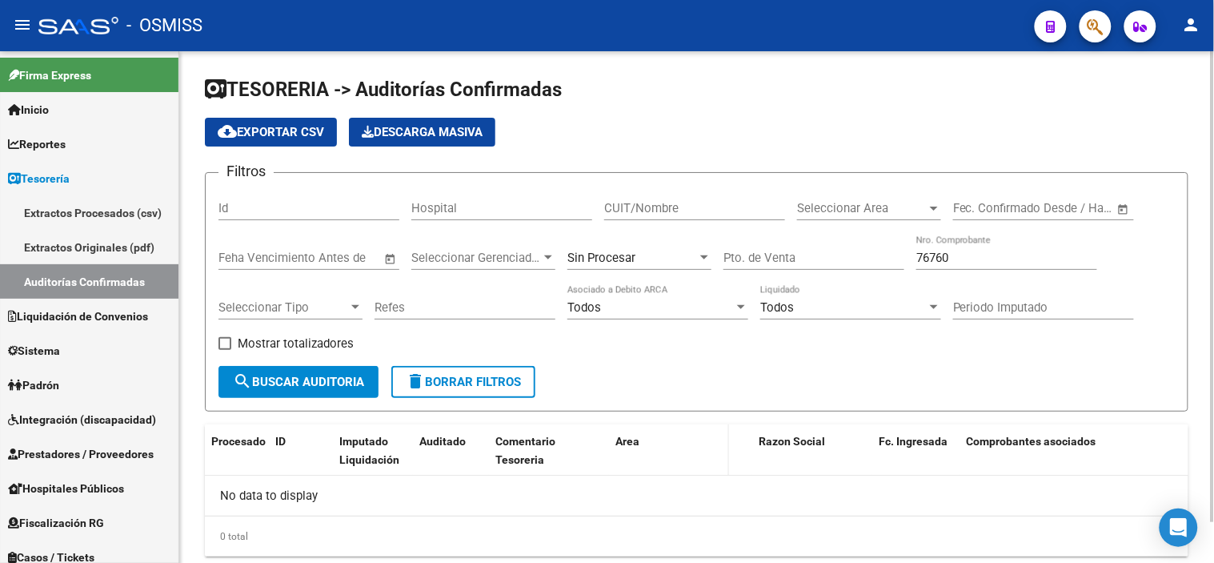
scroll to position [44, 0]
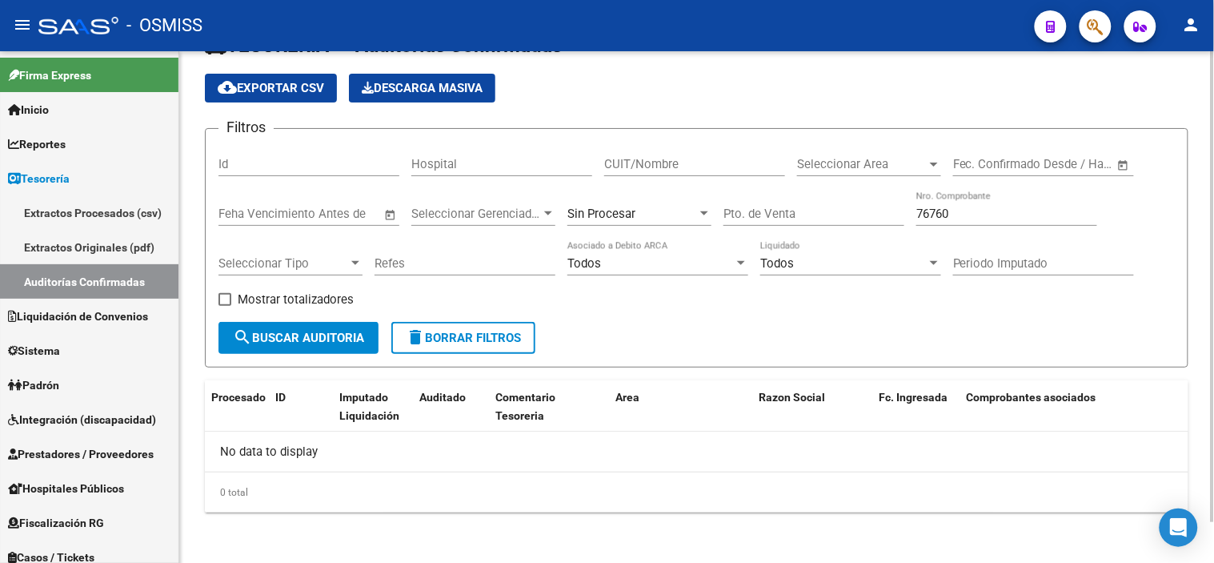
click at [636, 210] on div "Sin Procesar" at bounding box center [632, 213] width 130 height 14
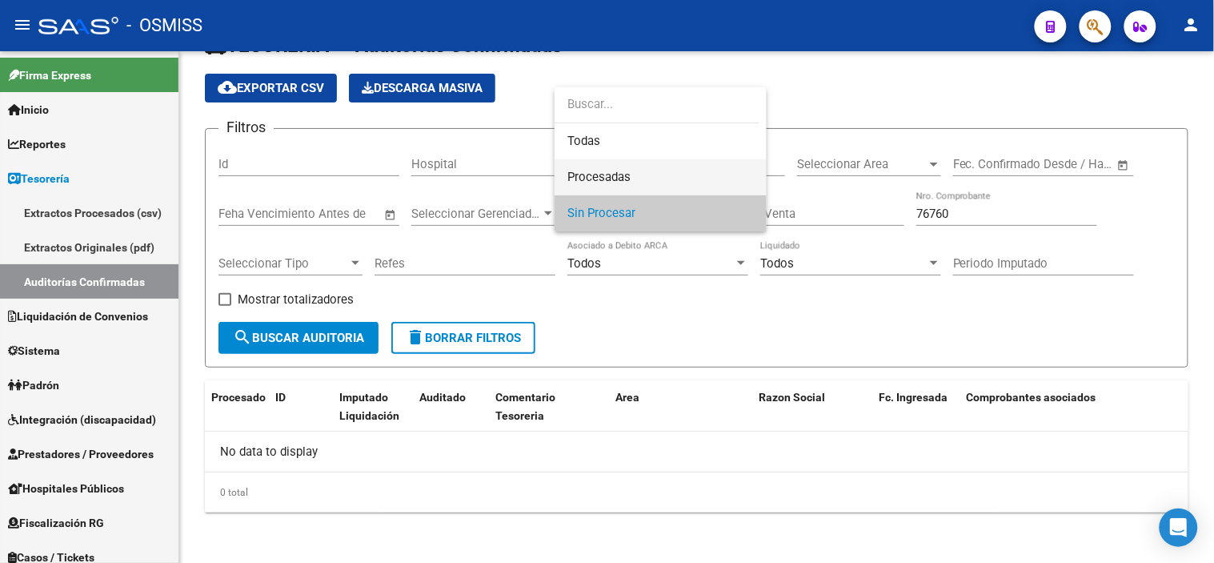
click at [636, 165] on span "Procesadas" at bounding box center [660, 177] width 186 height 36
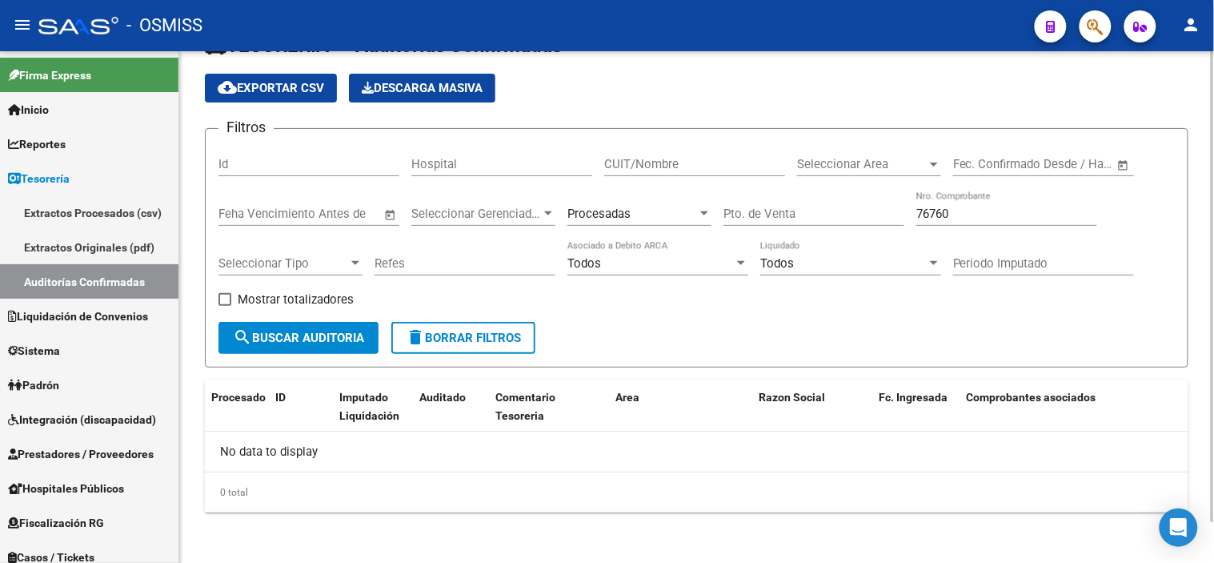
click at [334, 321] on div "Mostrar totalizadores" at bounding box center [291, 306] width 147 height 32
click at [346, 337] on span "search Buscar Auditoria" at bounding box center [298, 337] width 131 height 14
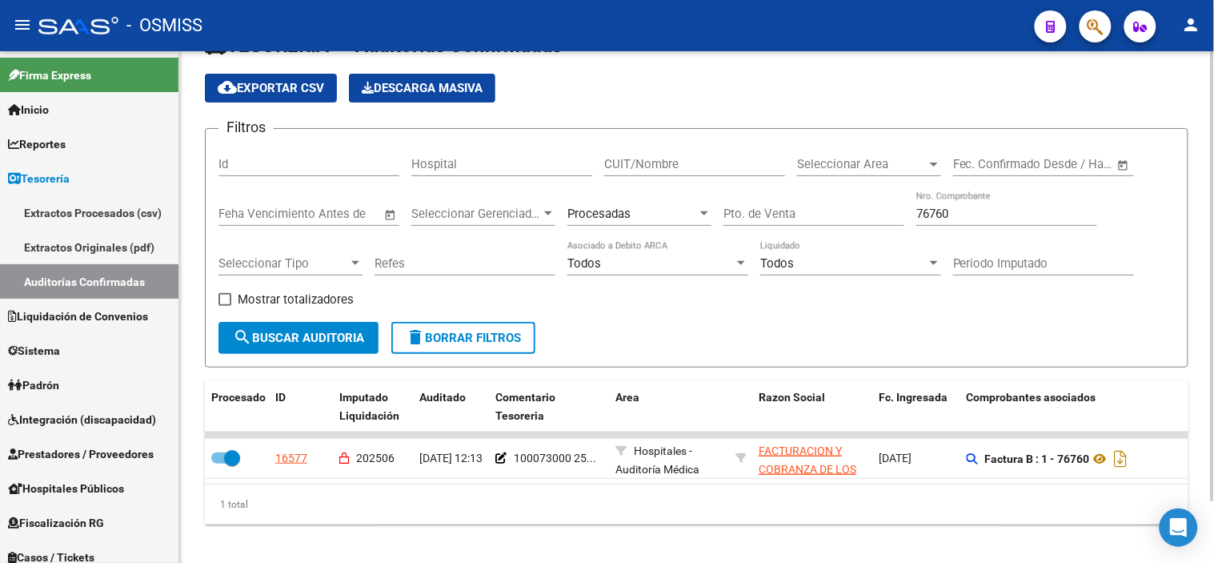
scroll to position [70, 0]
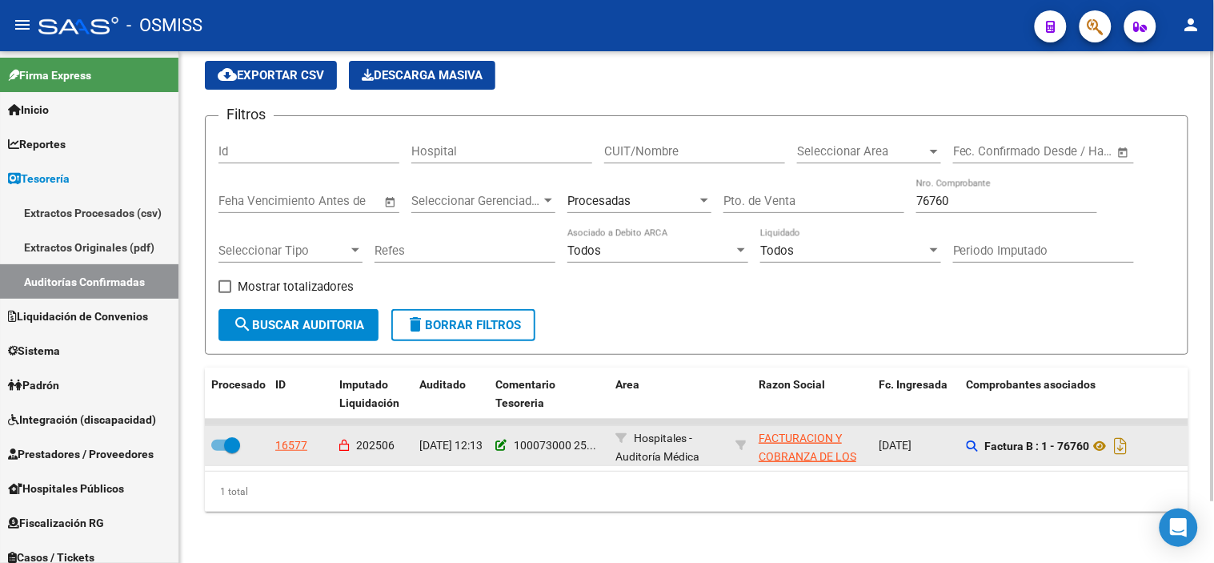
click at [498, 439] on icon at bounding box center [500, 444] width 11 height 11
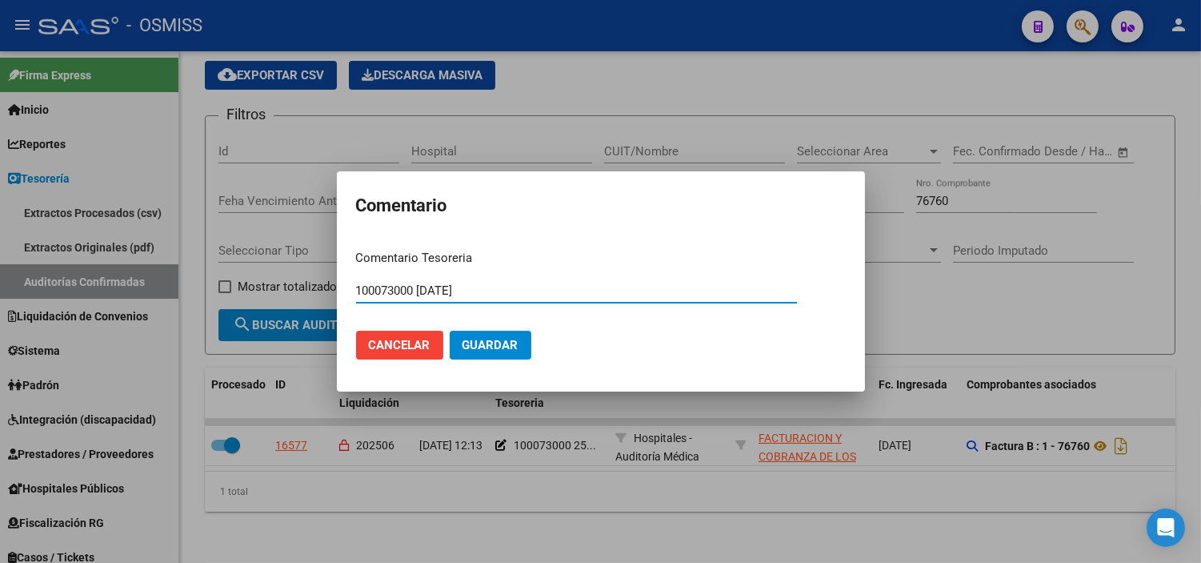
click at [390, 293] on input "100073000 25/06/2025" at bounding box center [576, 290] width 441 height 14
click at [521, 511] on div at bounding box center [600, 281] width 1201 height 563
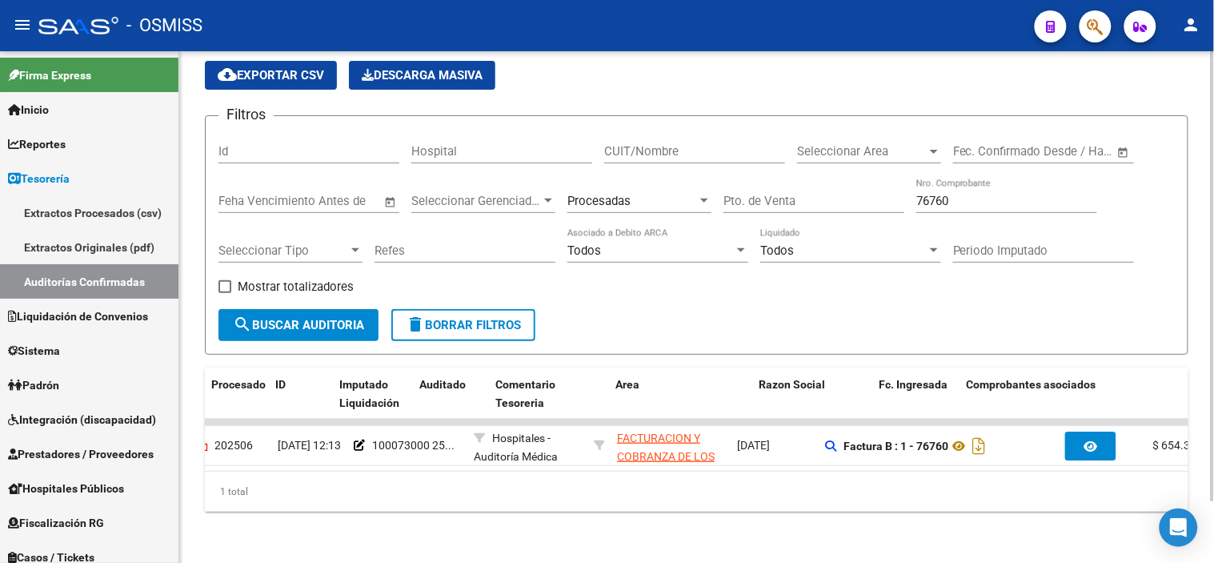
scroll to position [0, 0]
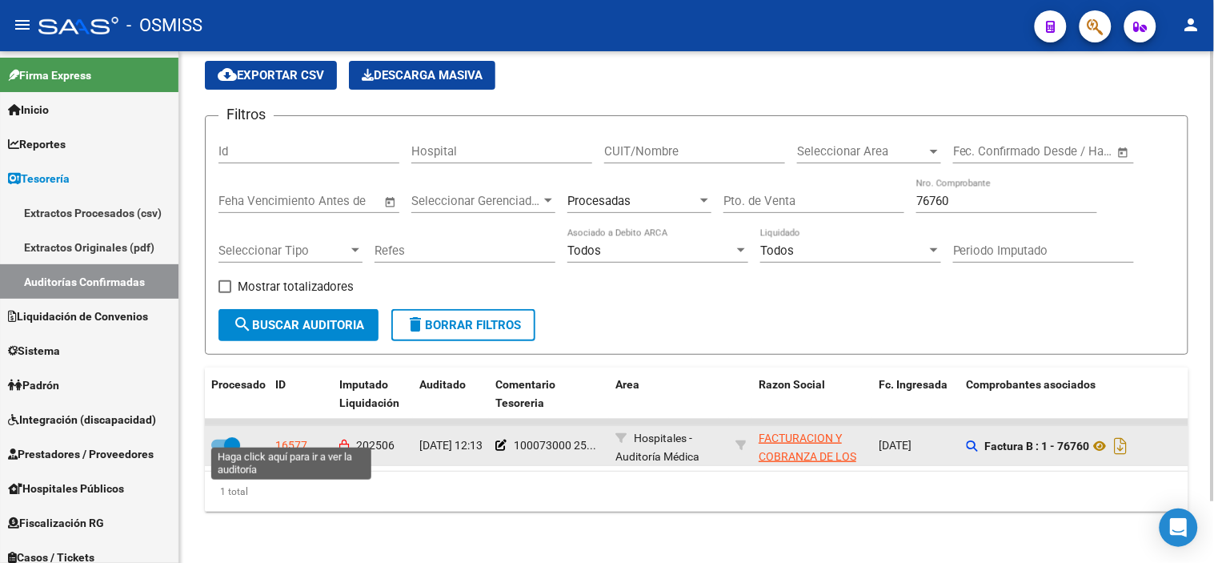
click at [296, 437] on div "16577" at bounding box center [291, 445] width 32 height 18
